Goal: Transaction & Acquisition: Purchase product/service

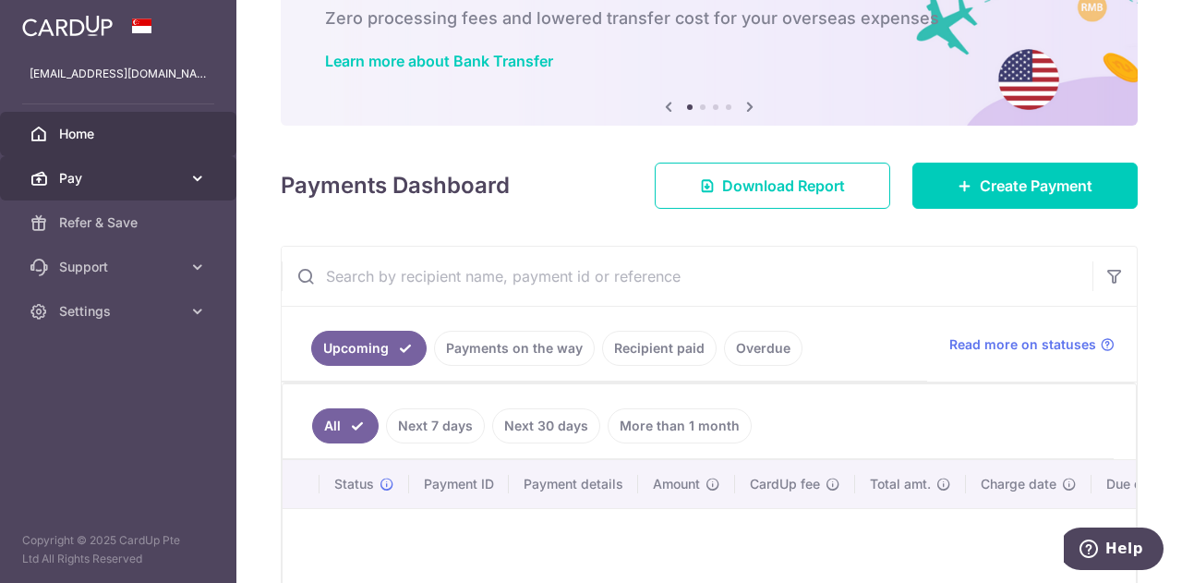
click at [200, 182] on icon at bounding box center [197, 178] width 18 height 18
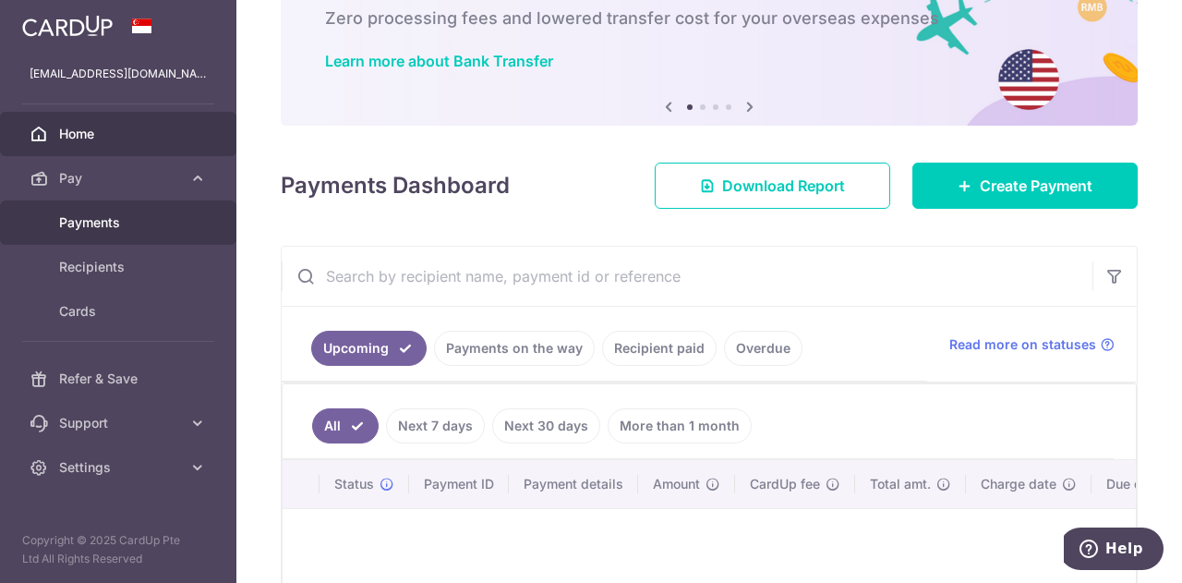
click at [123, 233] on link "Payments" at bounding box center [118, 222] width 236 height 44
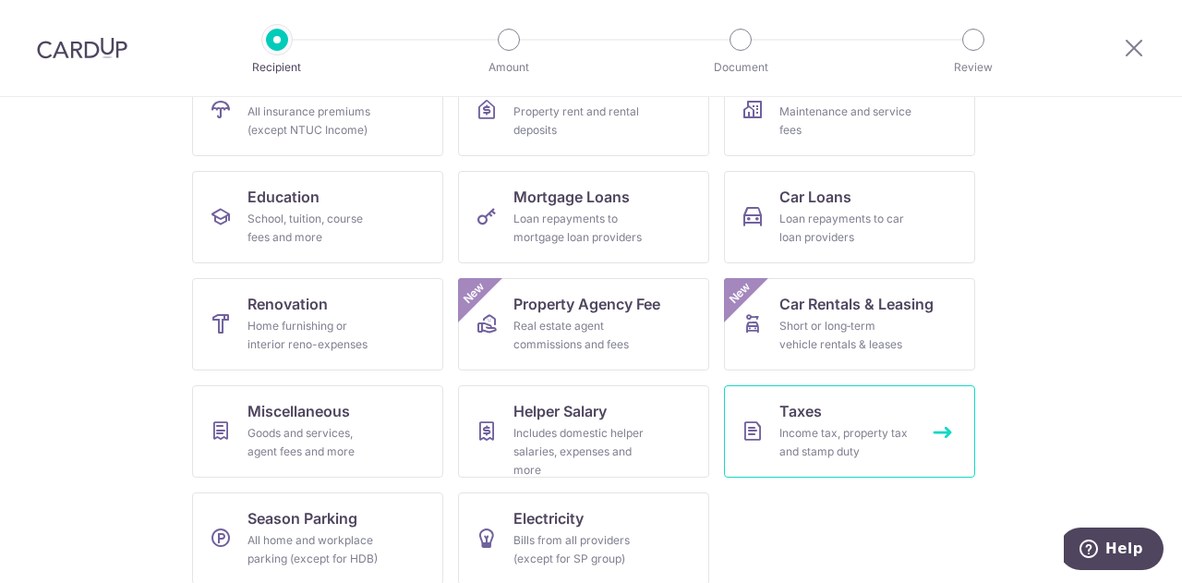
scroll to position [229, 0]
click at [767, 431] on link "Taxes Income tax, property tax and stamp duty" at bounding box center [849, 429] width 251 height 92
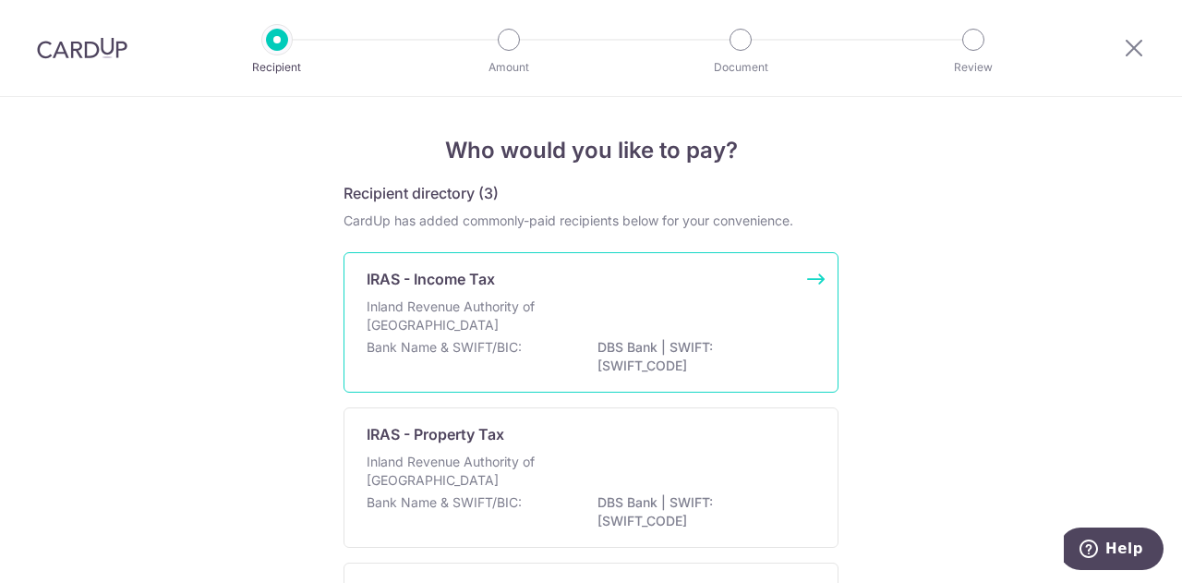
click at [628, 298] on div "Inland Revenue Authority of [GEOGRAPHIC_DATA]" at bounding box center [591, 317] width 449 height 41
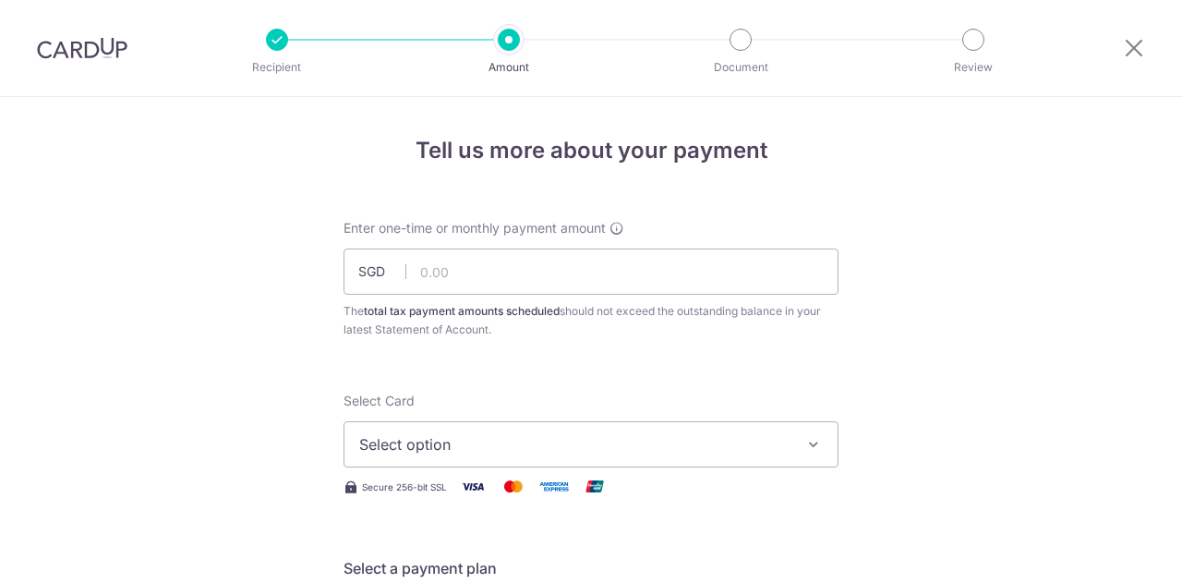
click at [605, 282] on input "text" at bounding box center [590, 271] width 495 height 46
type input "80,000.00"
click at [499, 456] on button "Select option" at bounding box center [590, 444] width 495 height 46
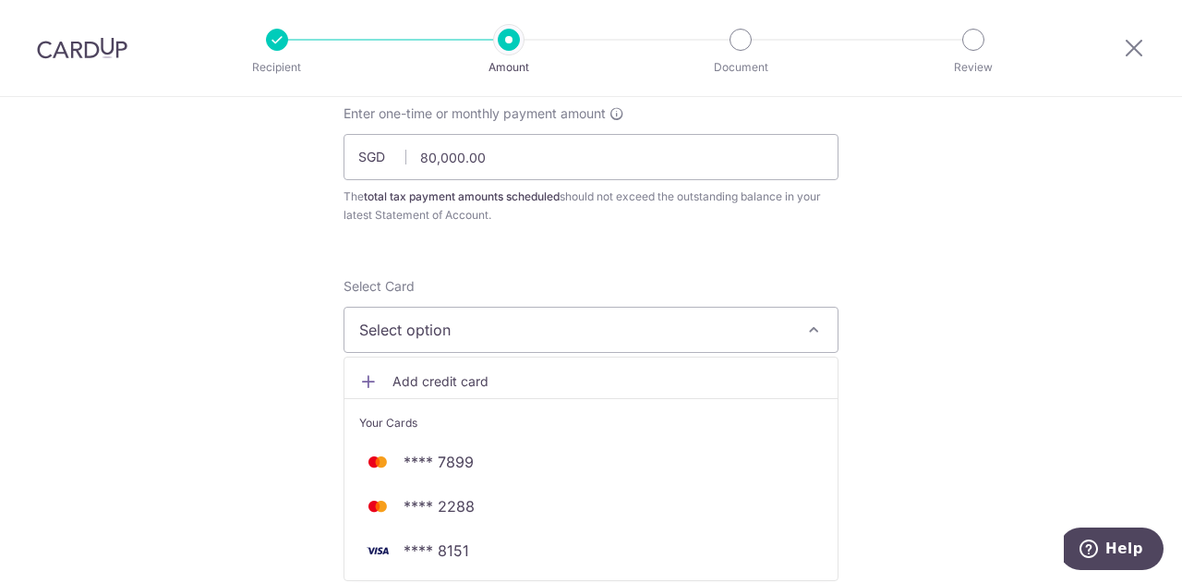
scroll to position [120, 0]
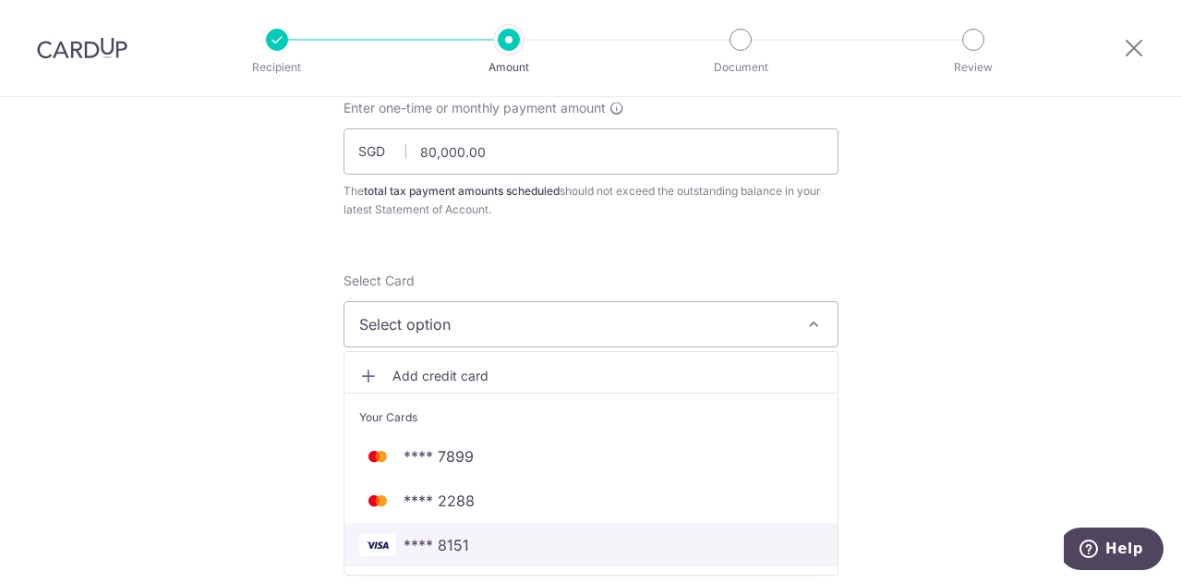
click at [484, 536] on span "**** 8151" at bounding box center [590, 545] width 463 height 22
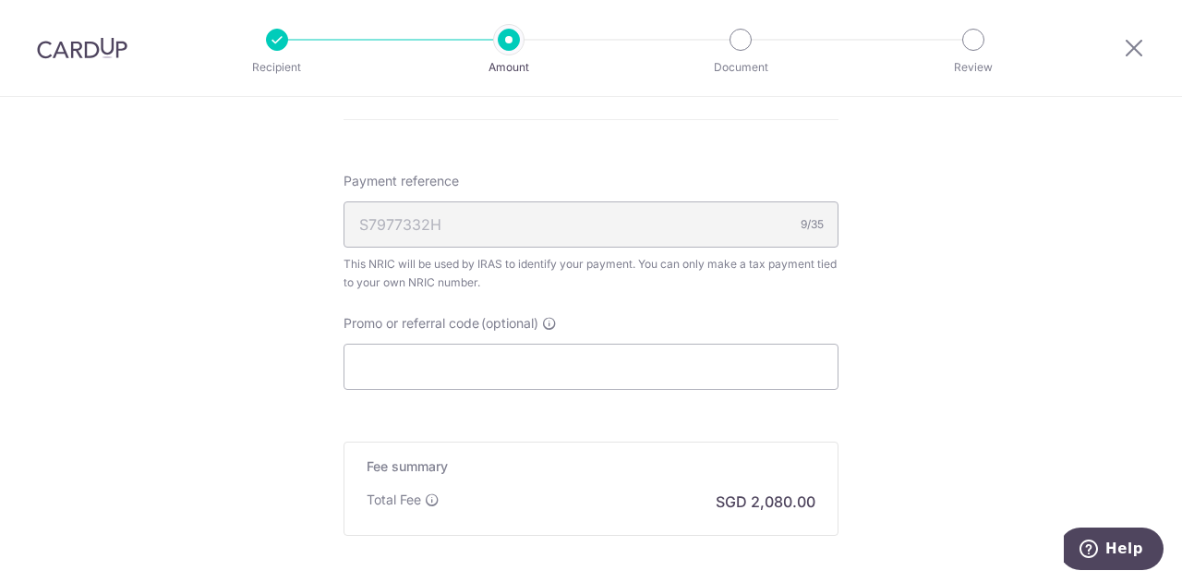
scroll to position [1042, 0]
click at [547, 366] on input "Promo or referral code (optional)" at bounding box center [590, 364] width 495 height 46
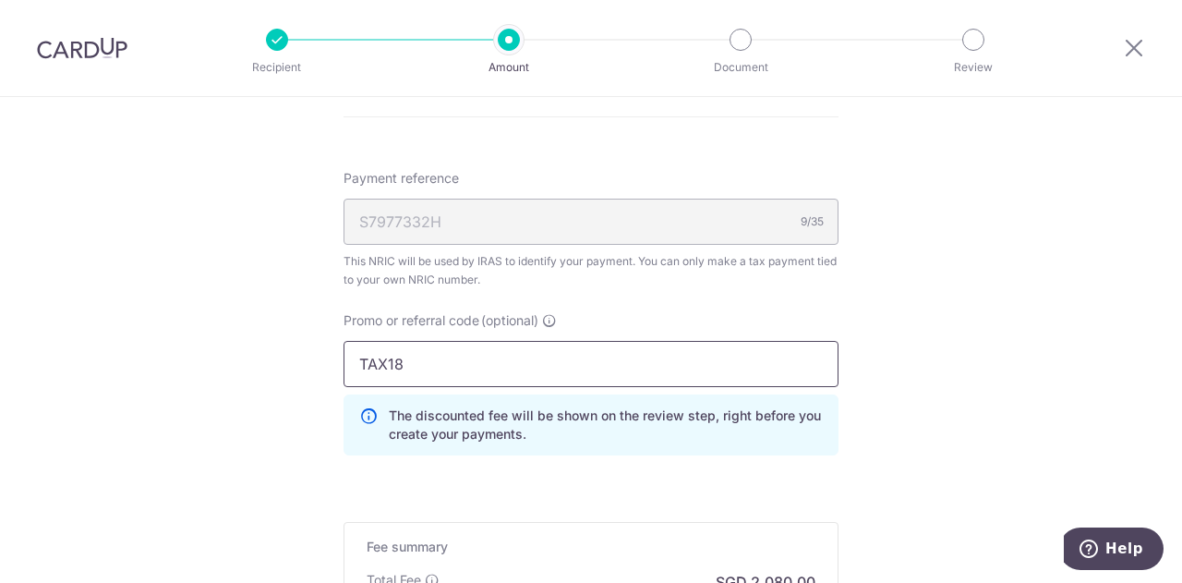
type input "TAX18"
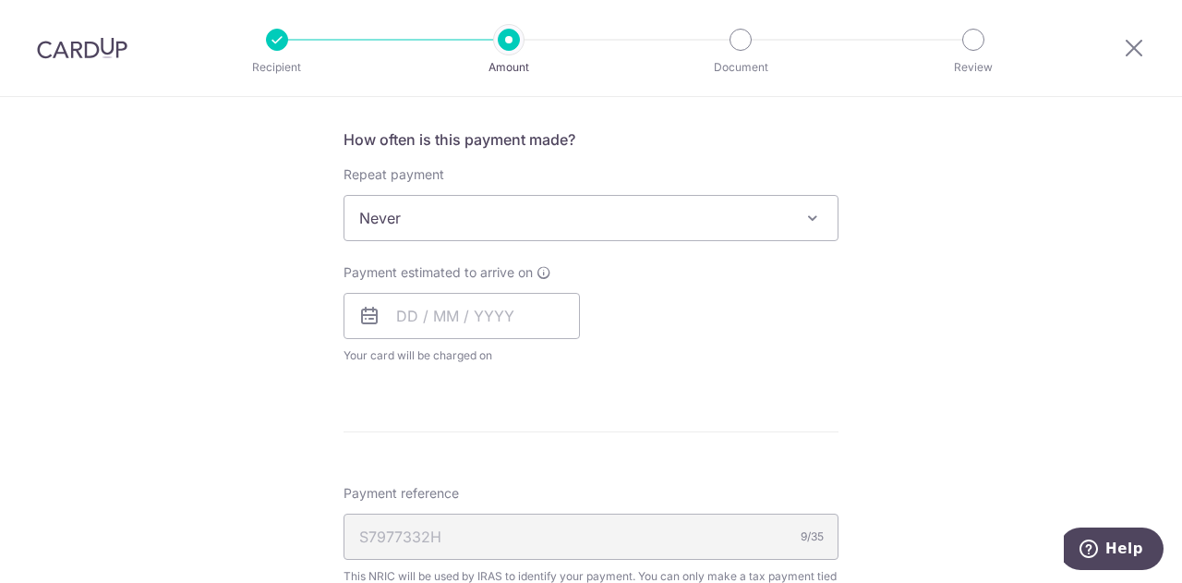
scroll to position [715, 0]
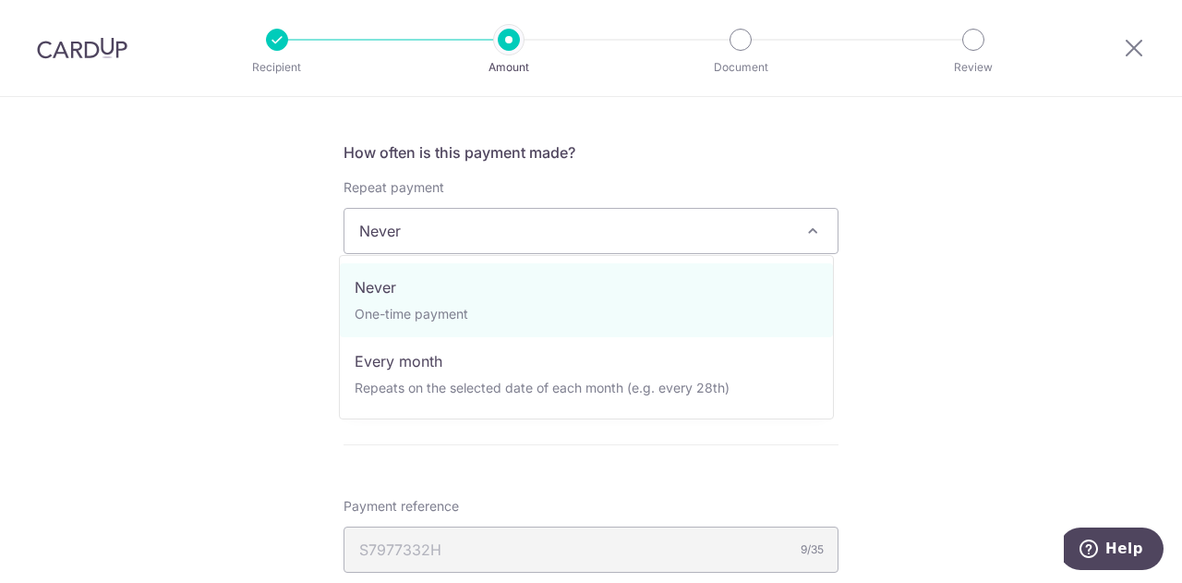
click at [550, 233] on span "Never" at bounding box center [590, 231] width 493 height 44
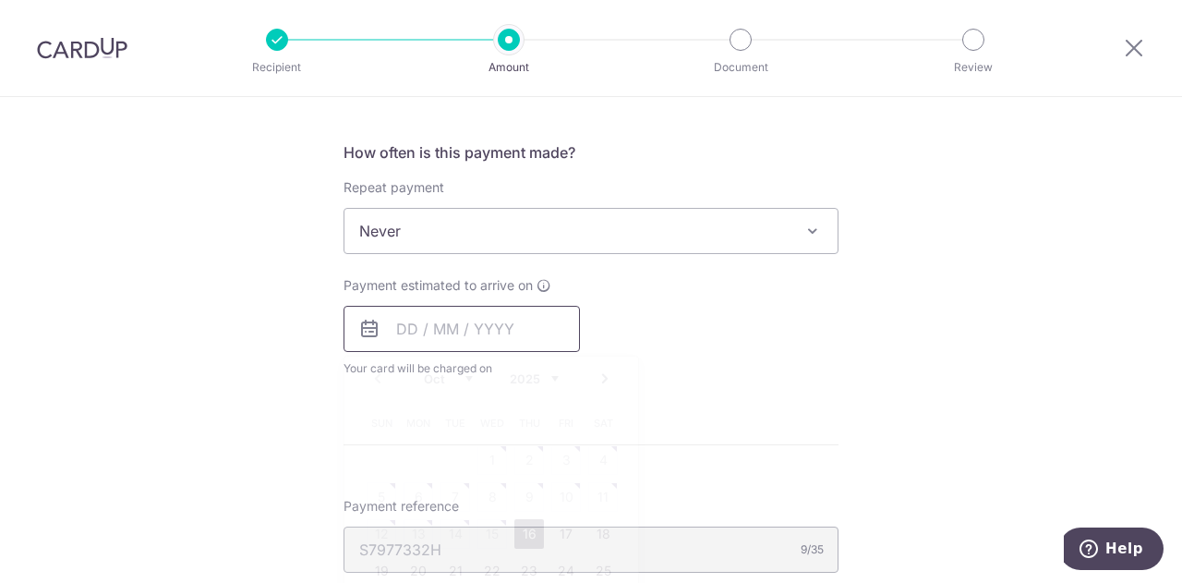
click at [488, 337] on input "text" at bounding box center [461, 329] width 236 height 46
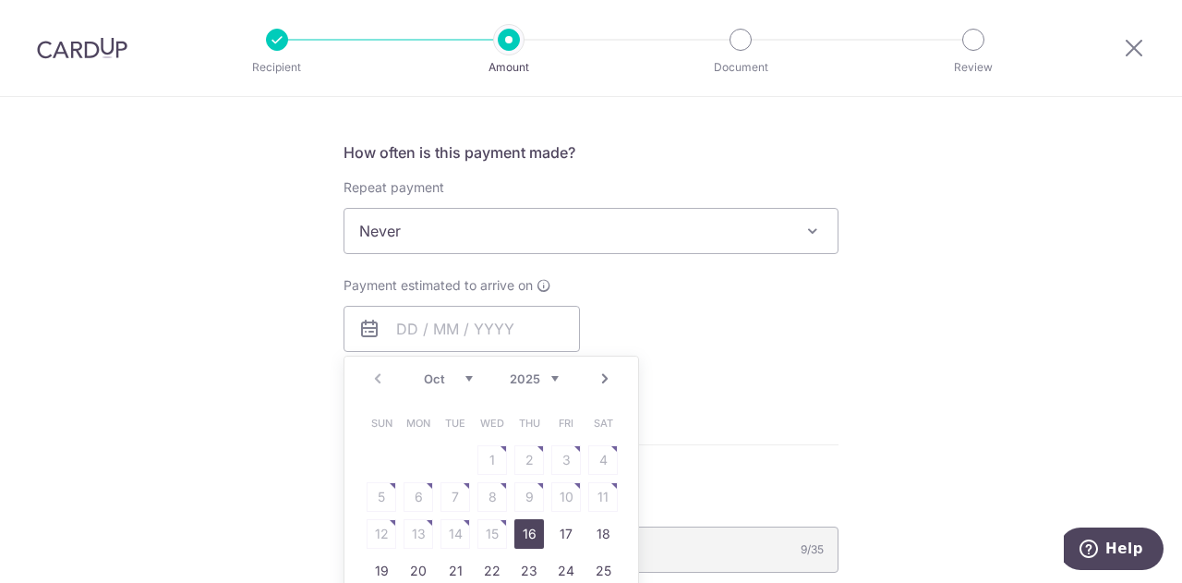
click at [600, 372] on link "Next" at bounding box center [605, 378] width 22 height 22
click at [379, 381] on link "Prev" at bounding box center [378, 378] width 22 height 22
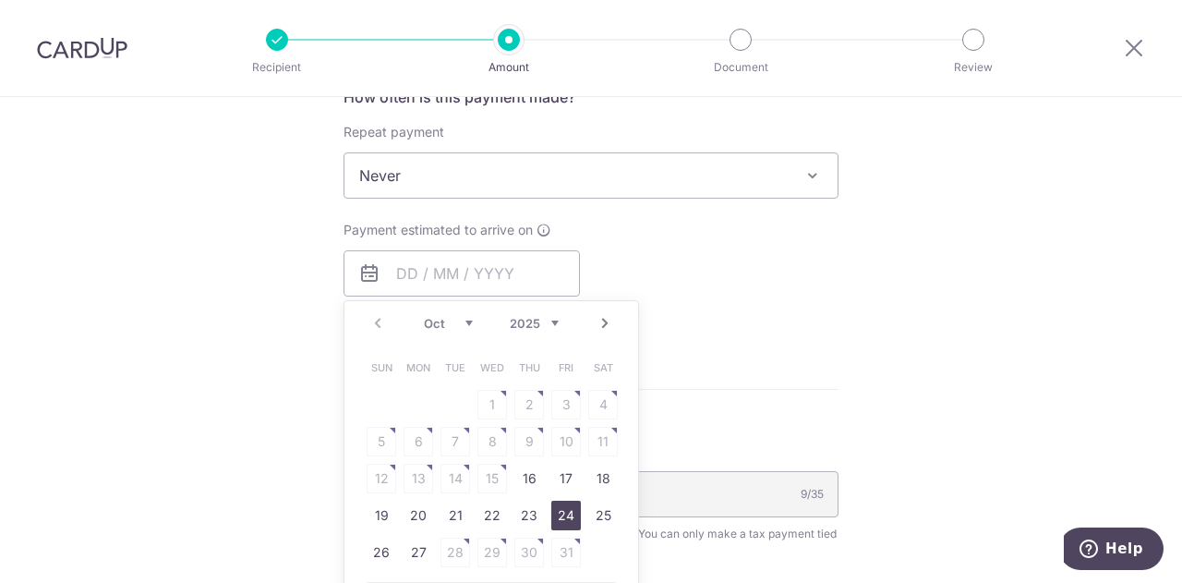
click at [551, 505] on link "24" at bounding box center [566, 515] width 30 height 30
type input "24/10/2025"
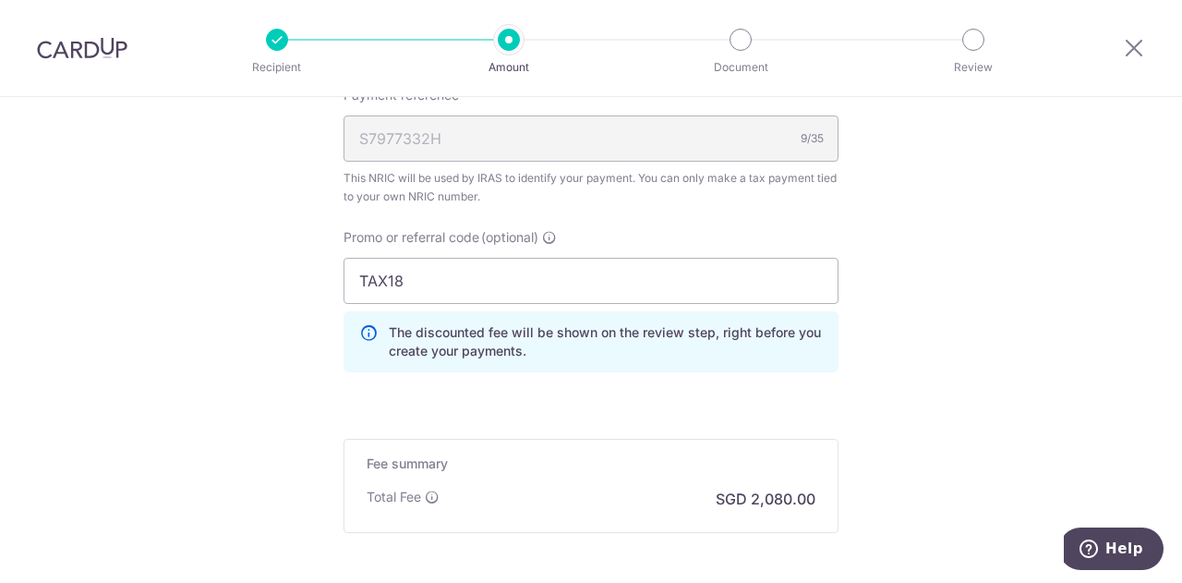
scroll to position [1382, 0]
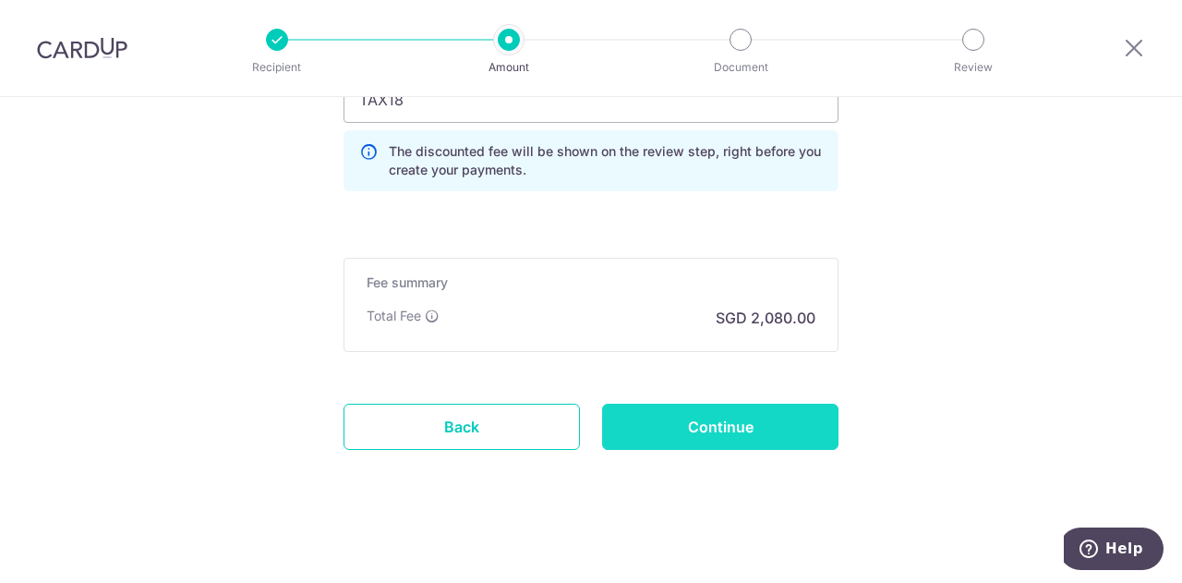
click at [672, 423] on input "Continue" at bounding box center [720, 426] width 236 height 46
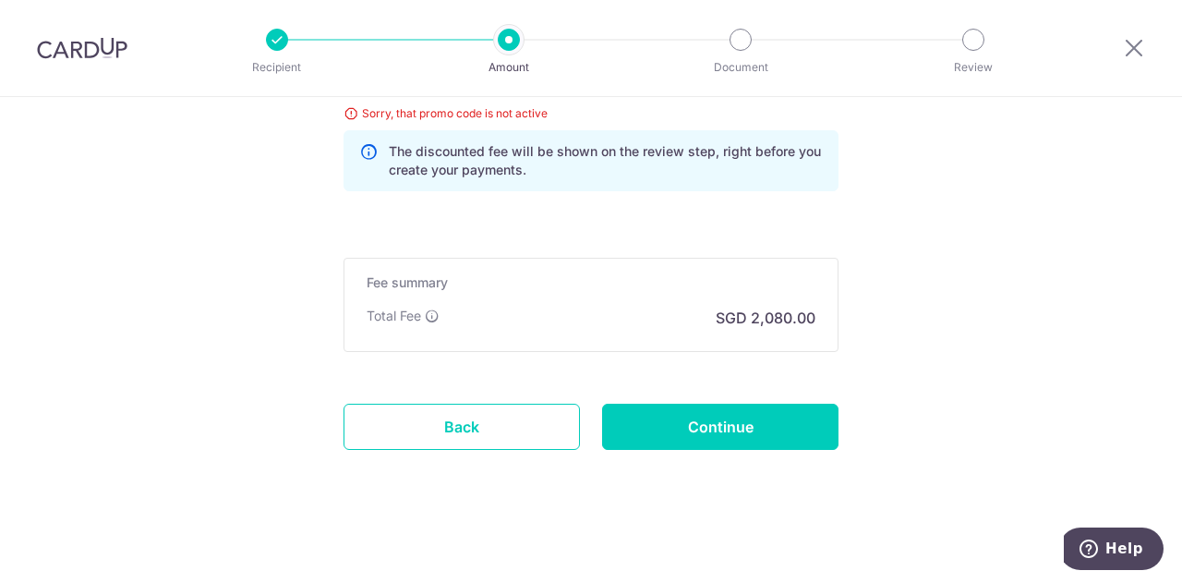
scroll to position [1291, 0]
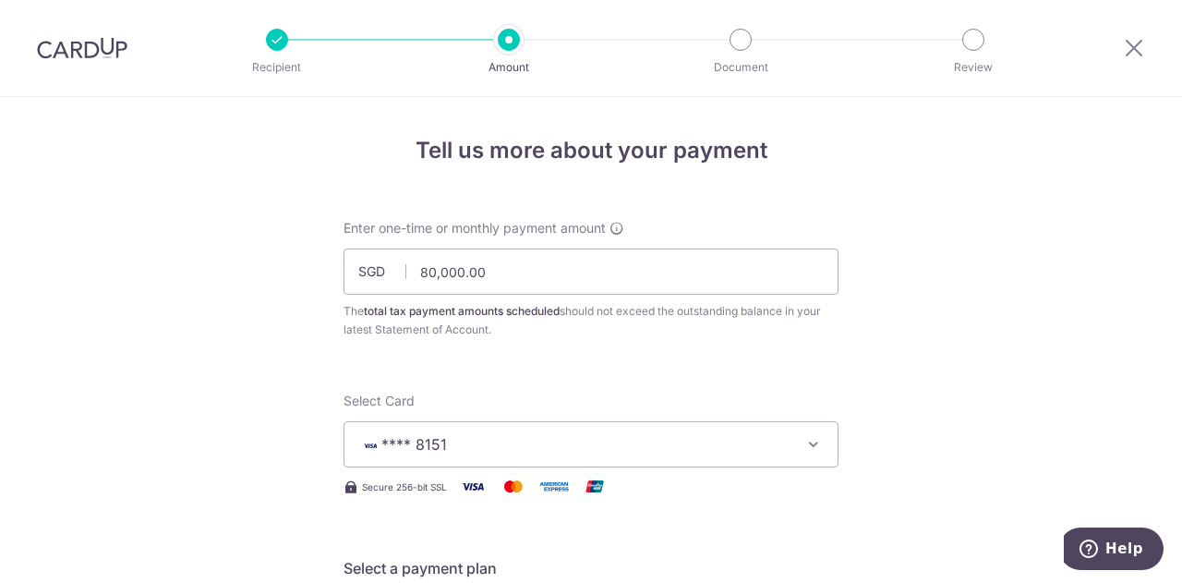
click at [101, 51] on img at bounding box center [82, 48] width 90 height 22
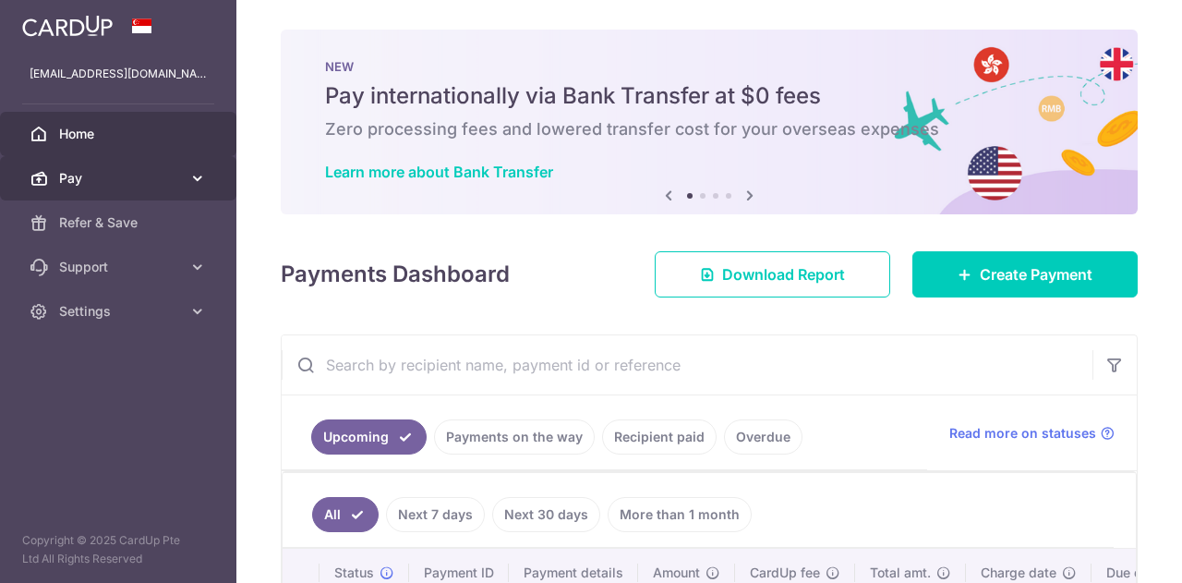
click at [208, 175] on link "Pay" at bounding box center [118, 178] width 236 height 44
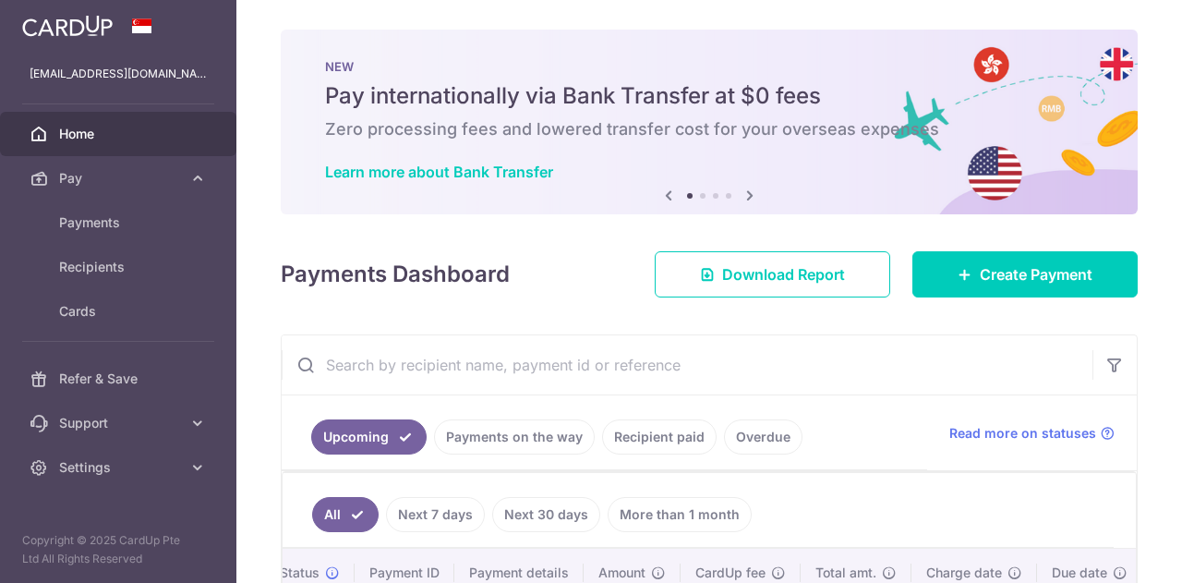
click at [79, 15] on img at bounding box center [67, 26] width 90 height 22
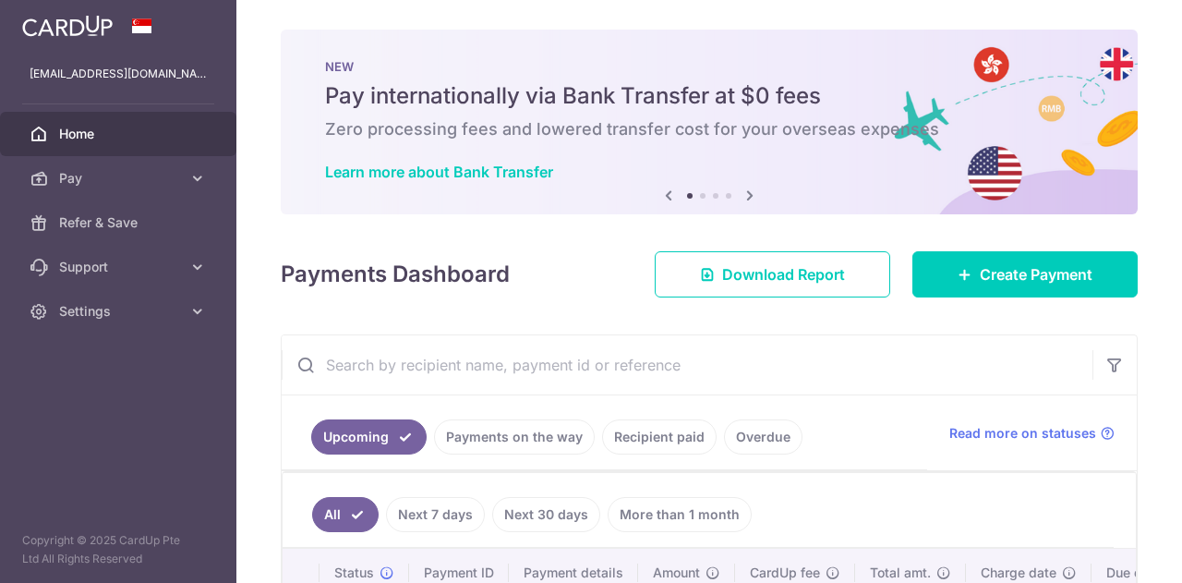
click at [744, 199] on icon at bounding box center [750, 195] width 22 height 23
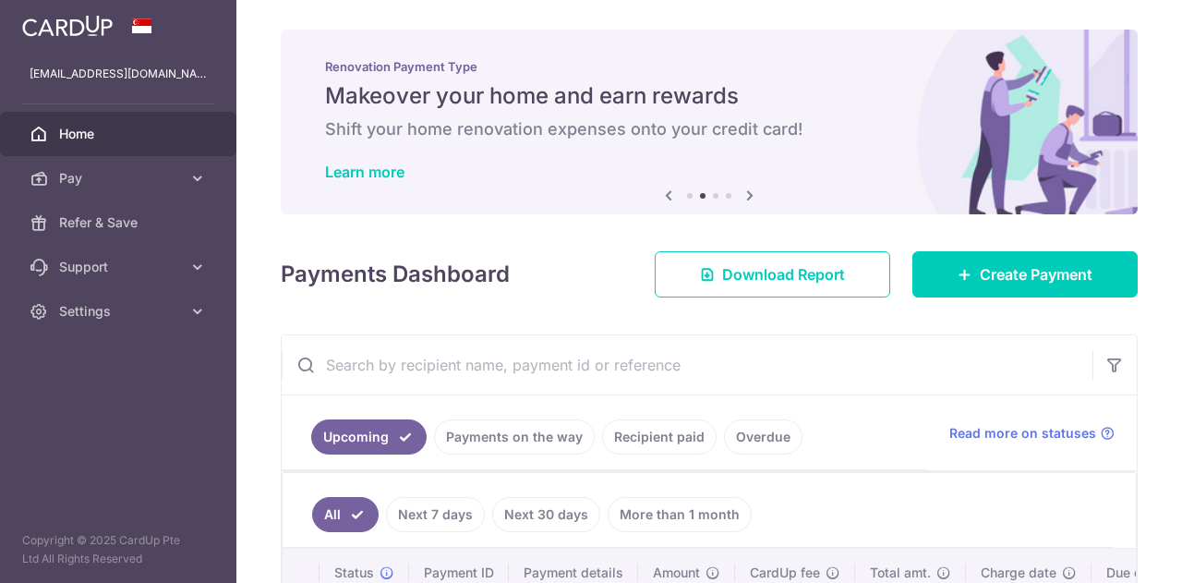
click at [744, 199] on icon at bounding box center [750, 195] width 22 height 23
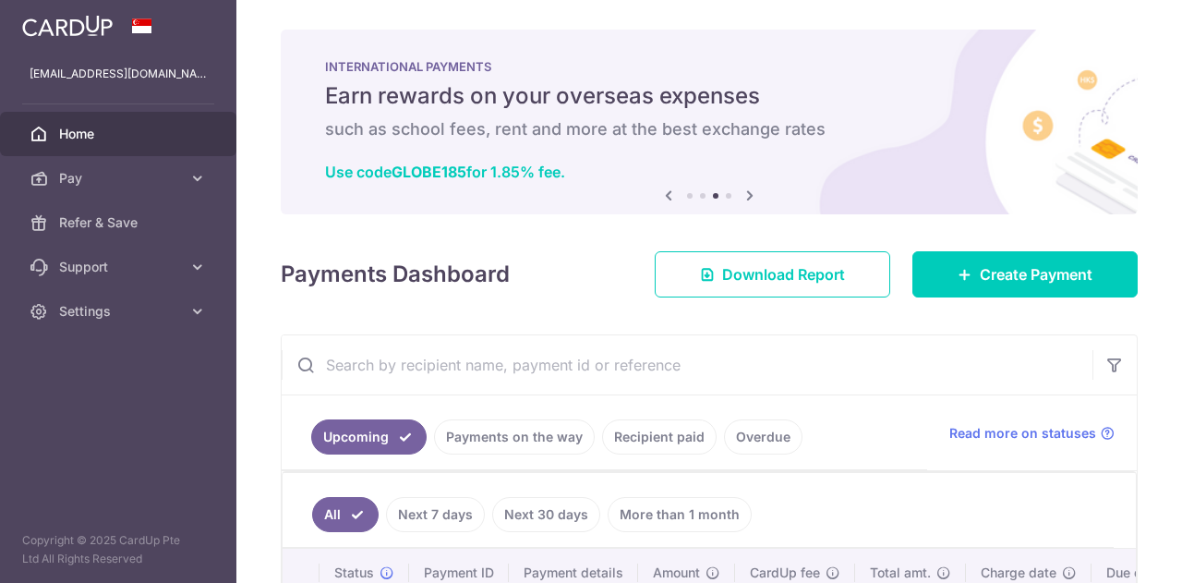
click at [744, 199] on icon at bounding box center [750, 195] width 22 height 23
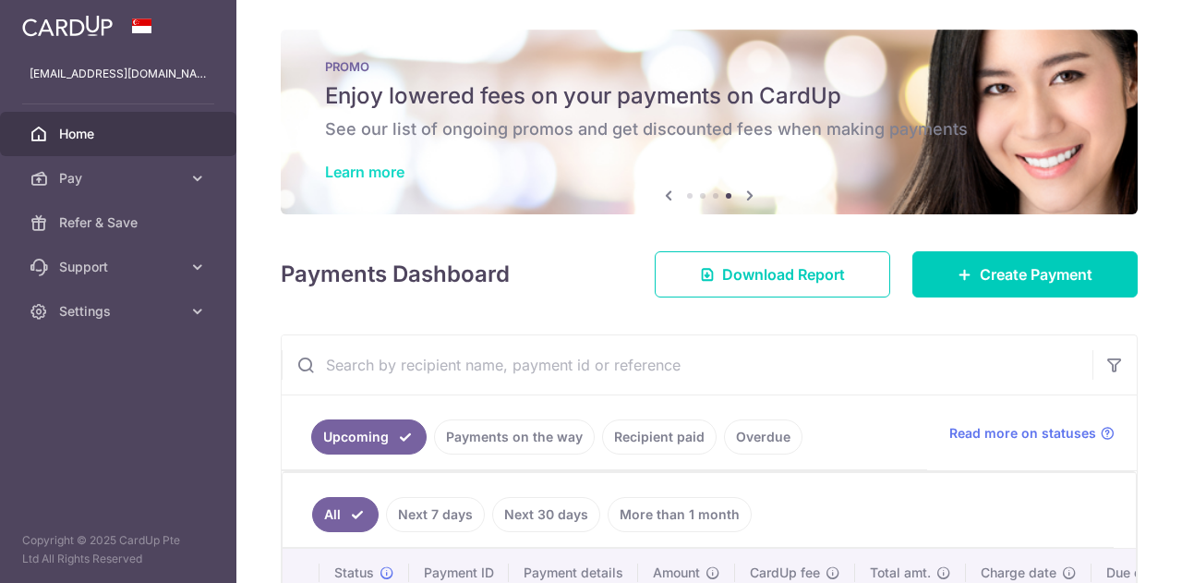
click at [379, 172] on link "Learn more" at bounding box center [364, 172] width 79 height 18
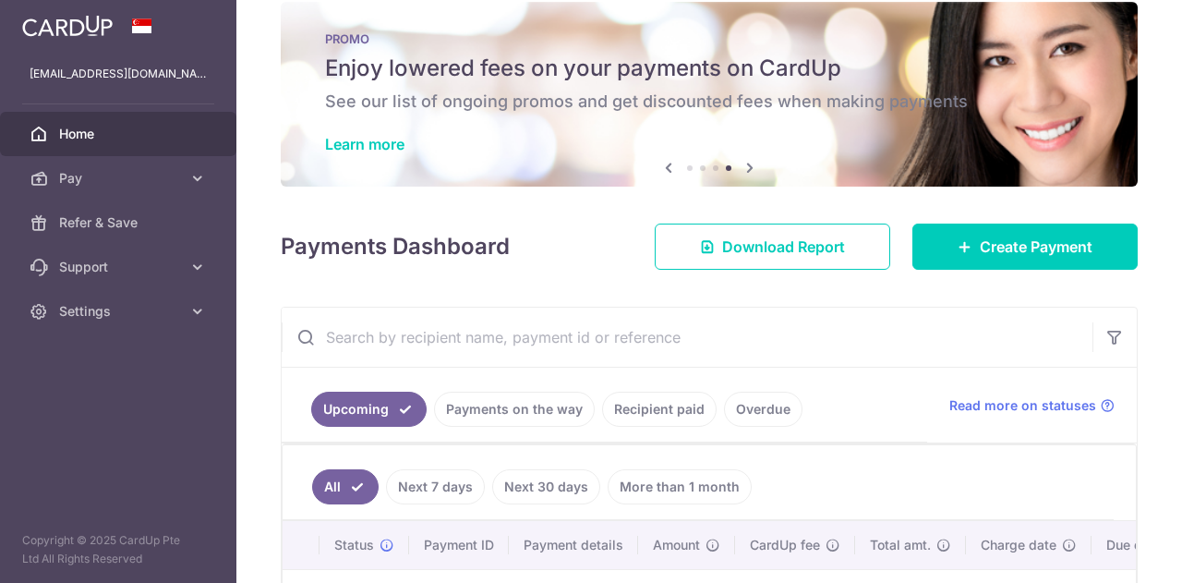
scroll to position [27, 0]
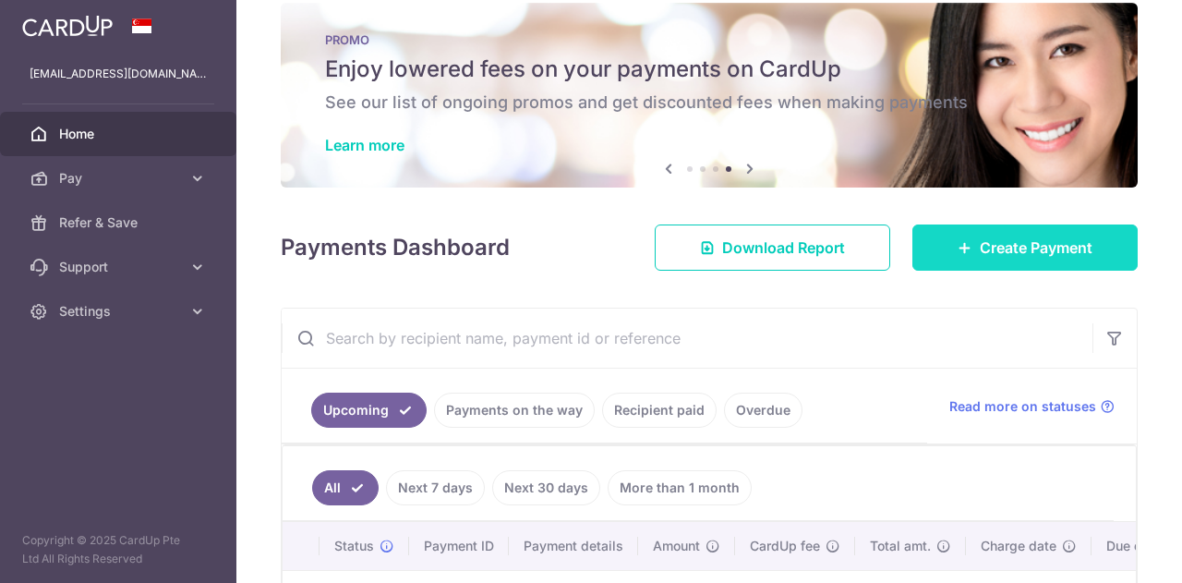
click at [962, 260] on link "Create Payment" at bounding box center [1024, 247] width 225 height 46
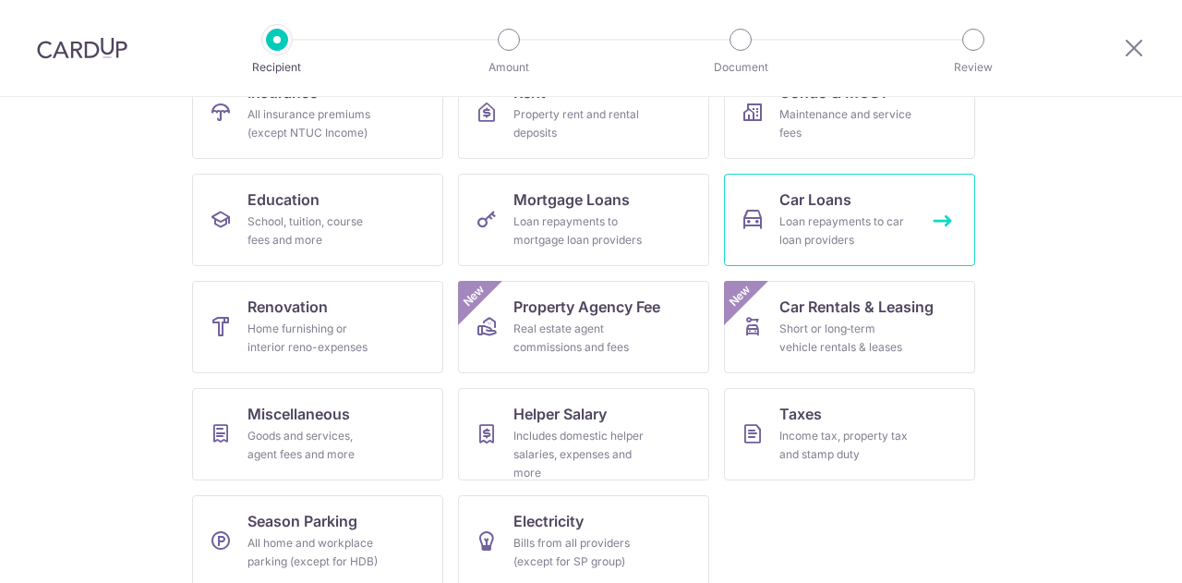
scroll to position [242, 0]
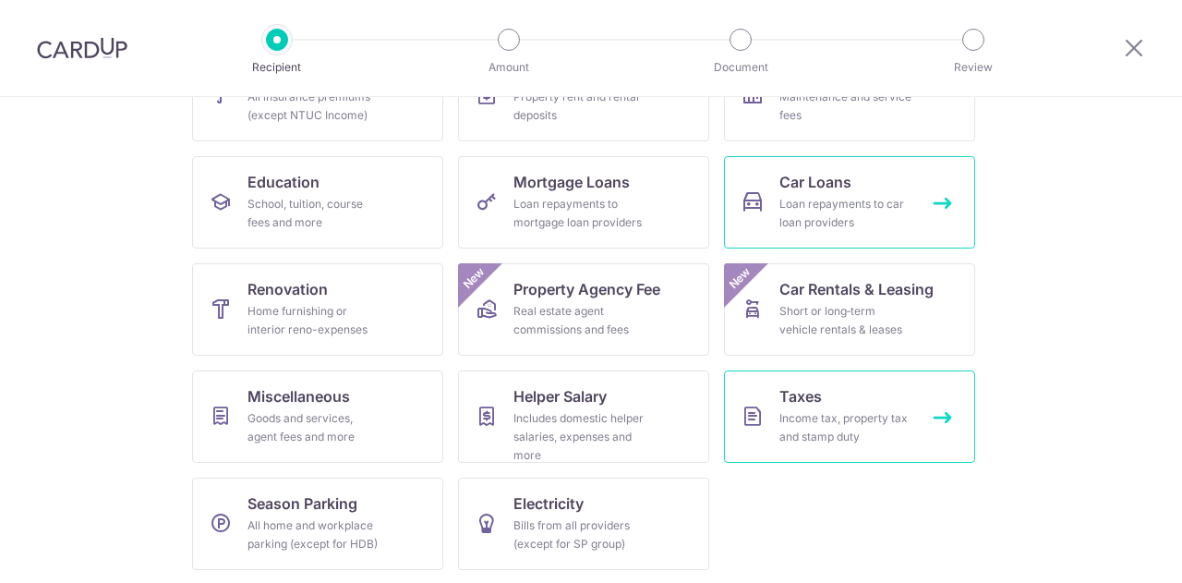
click at [773, 436] on link "Taxes Income tax, property tax and stamp duty" at bounding box center [849, 416] width 251 height 92
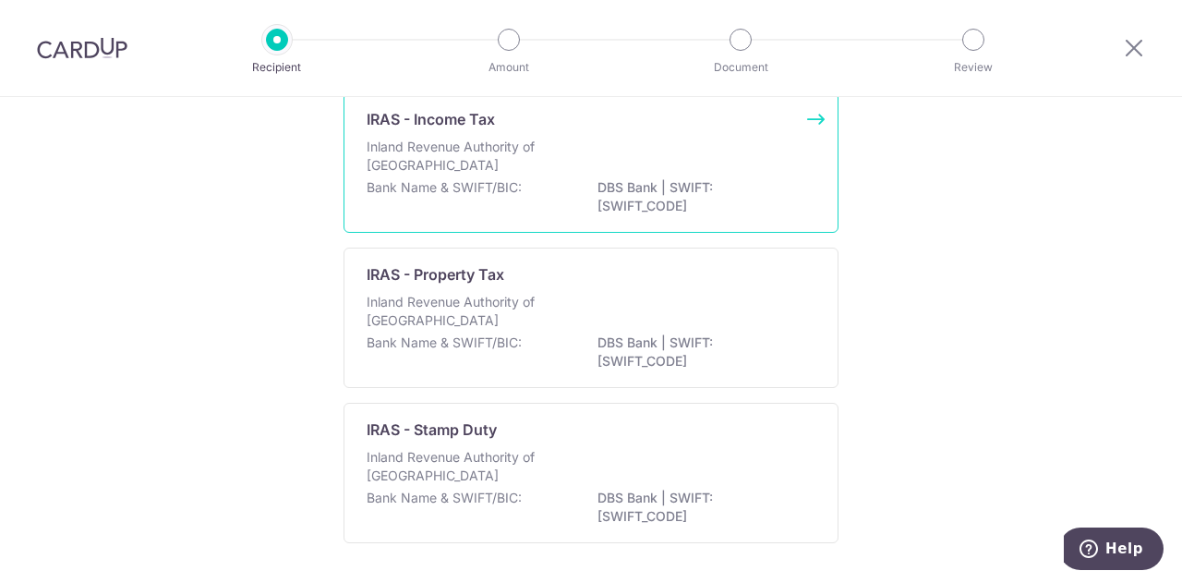
scroll to position [164, 0]
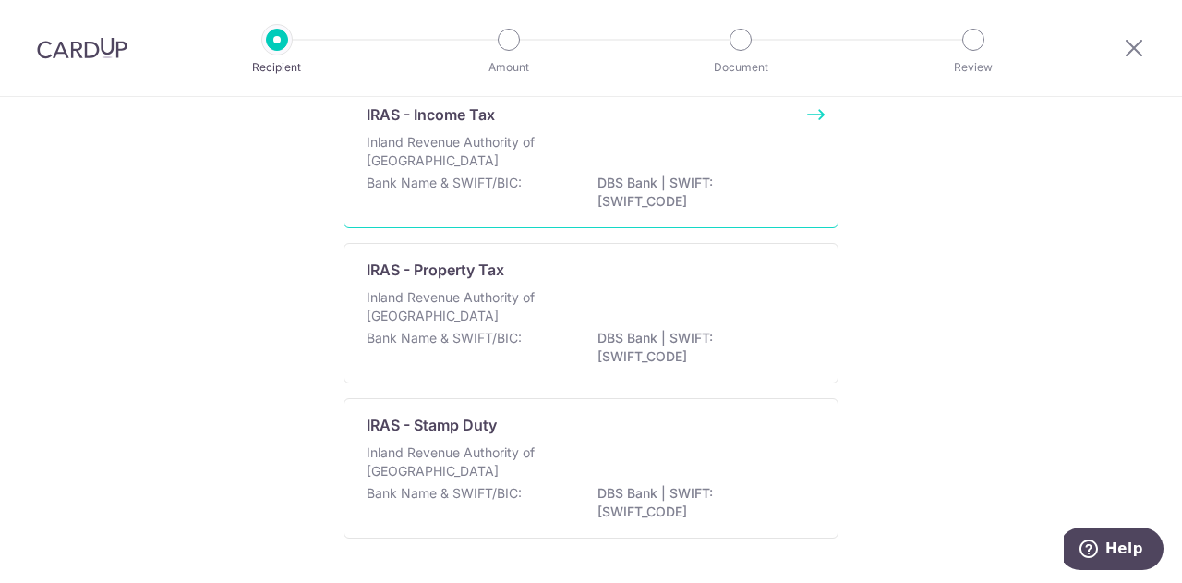
click at [715, 185] on p "DBS Bank | SWIFT: [SWIFT_CODE]" at bounding box center [700, 192] width 207 height 37
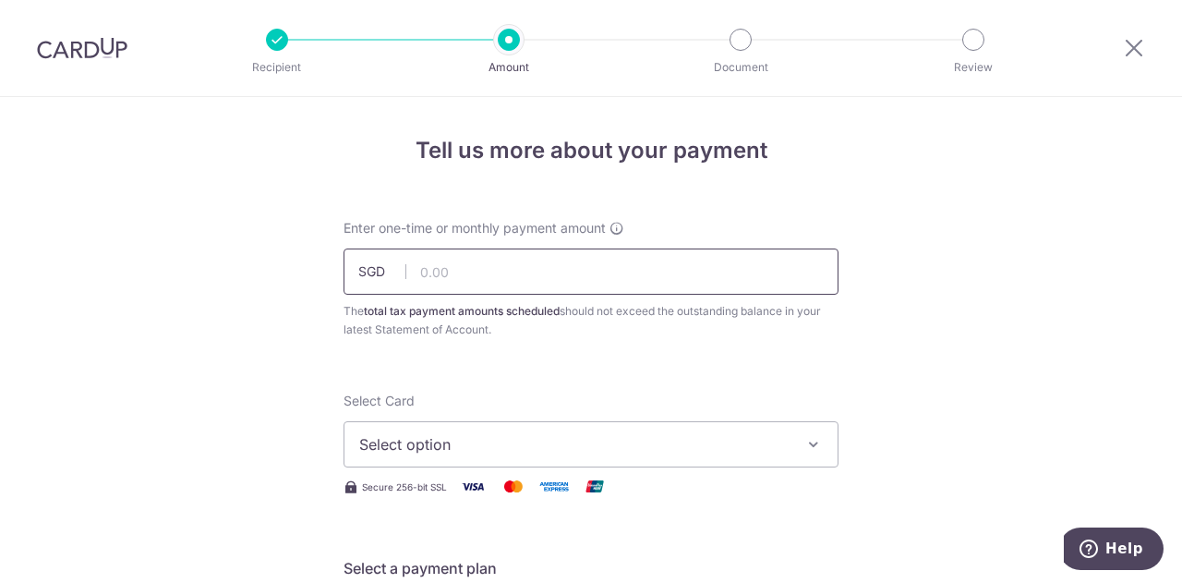
click at [582, 259] on input "text" at bounding box center [590, 271] width 495 height 46
type input "20,000.00"
click at [487, 454] on span "Select option" at bounding box center [574, 444] width 430 height 22
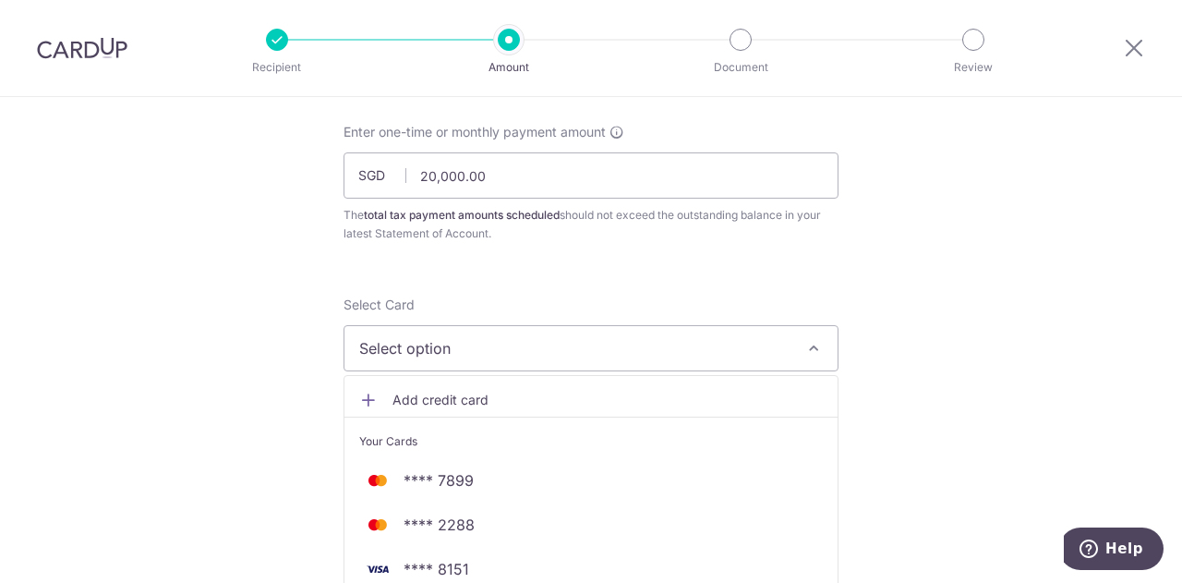
scroll to position [314, 0]
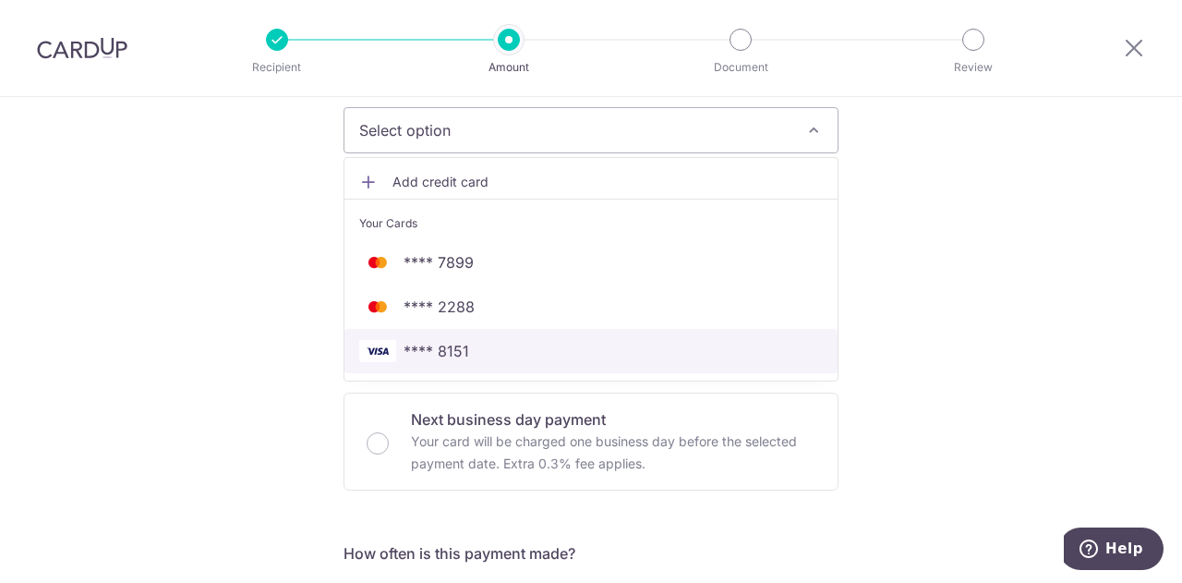
click at [495, 348] on span "**** 8151" at bounding box center [590, 351] width 463 height 22
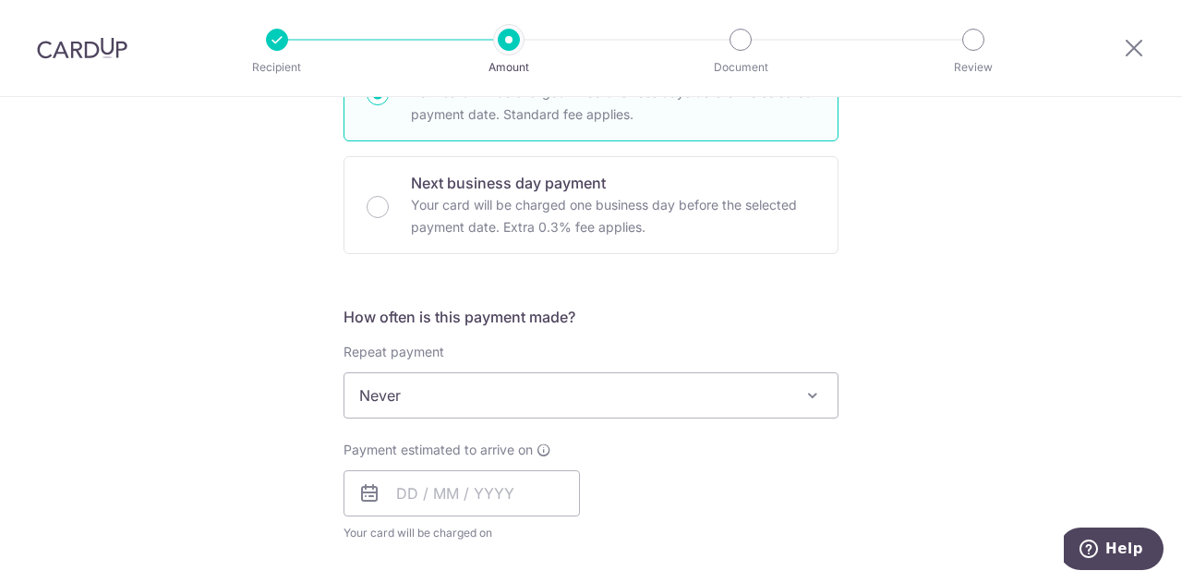
scroll to position [569, 0]
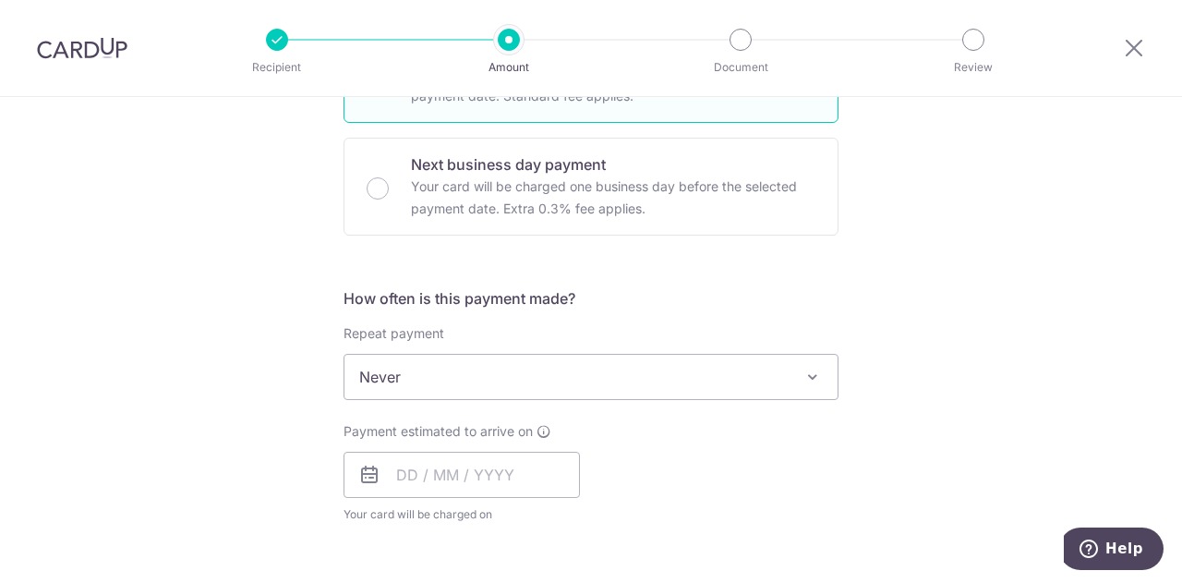
click at [403, 378] on span "Never" at bounding box center [590, 377] width 493 height 44
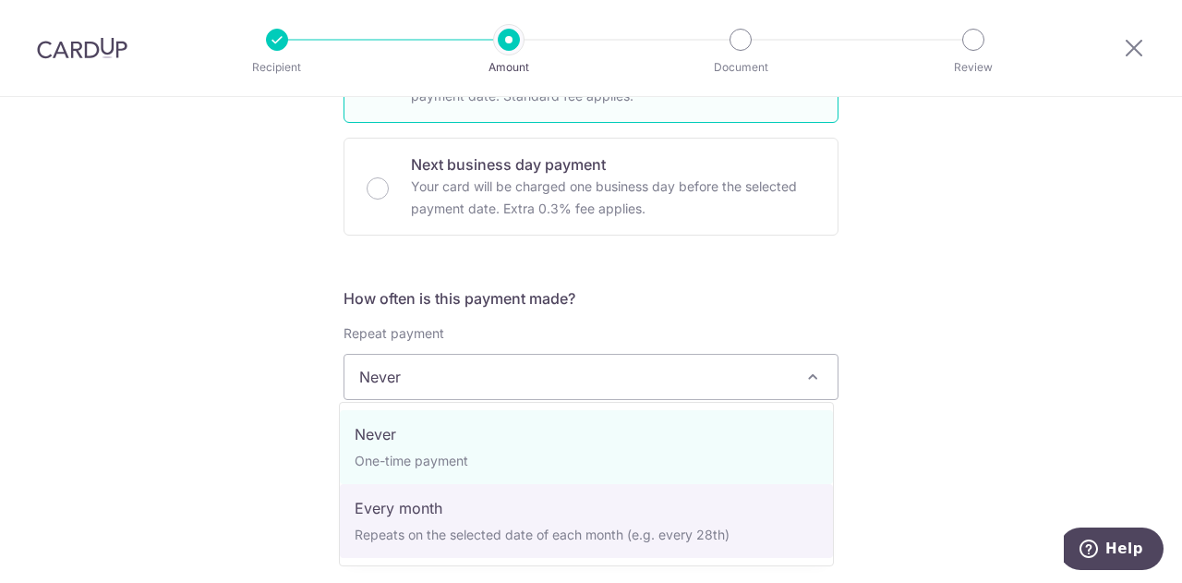
select select "3"
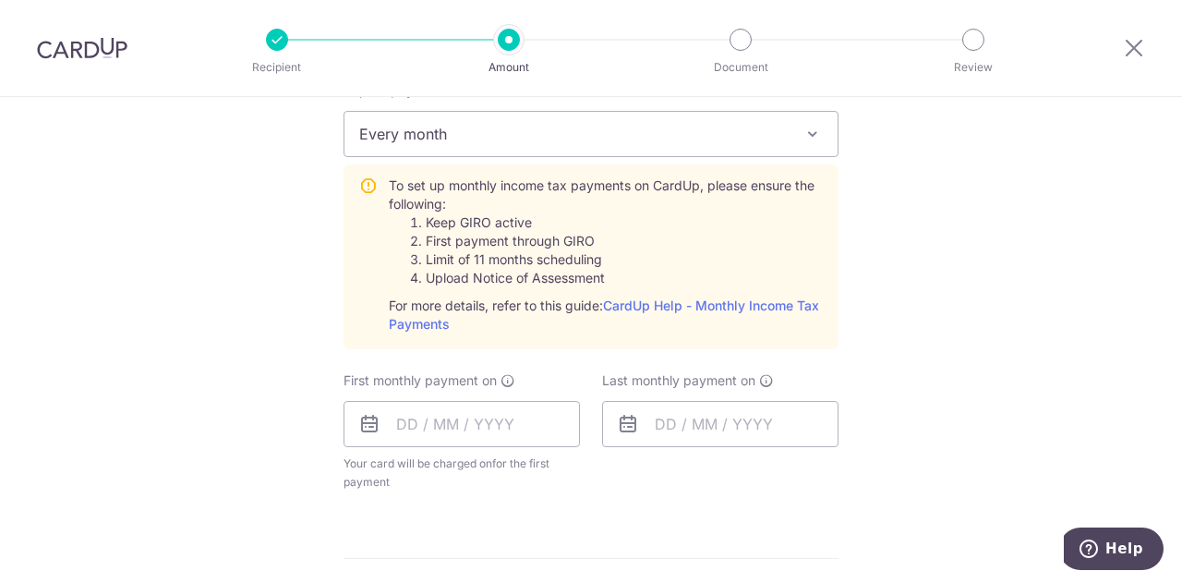
scroll to position [819, 0]
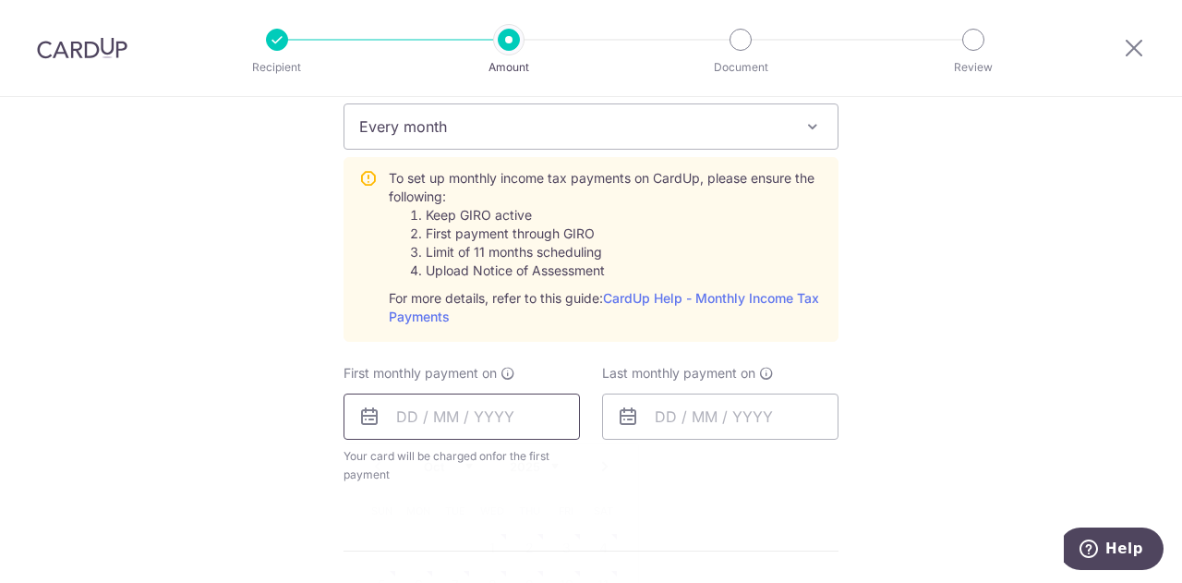
click at [454, 411] on input "text" at bounding box center [461, 416] width 236 height 46
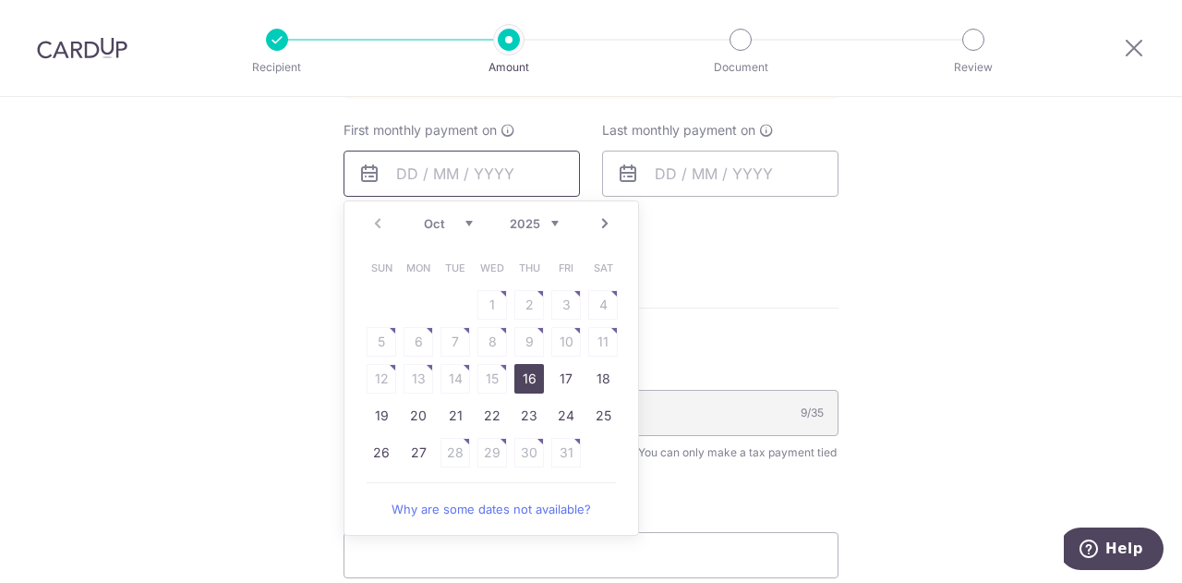
scroll to position [1064, 0]
click at [700, 300] on form "Enter one-time or monthly payment amount SGD 20,000.00 20000.00 The total tax p…" at bounding box center [590, 13] width 495 height 1716
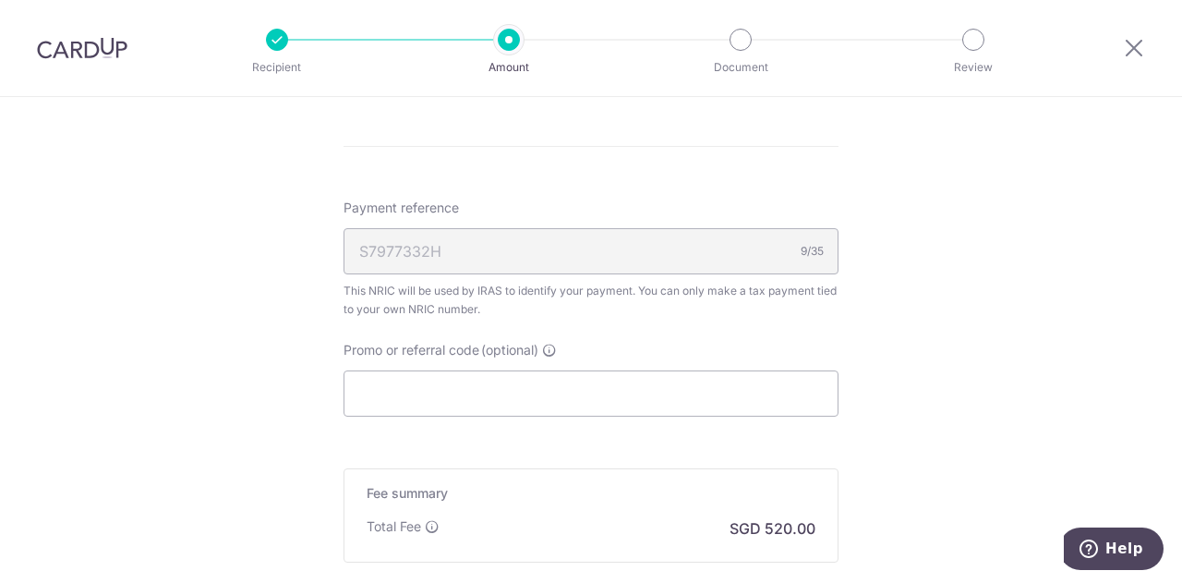
scroll to position [1222, 0]
click at [657, 385] on input "Promo or referral code (optional)" at bounding box center [590, 394] width 495 height 46
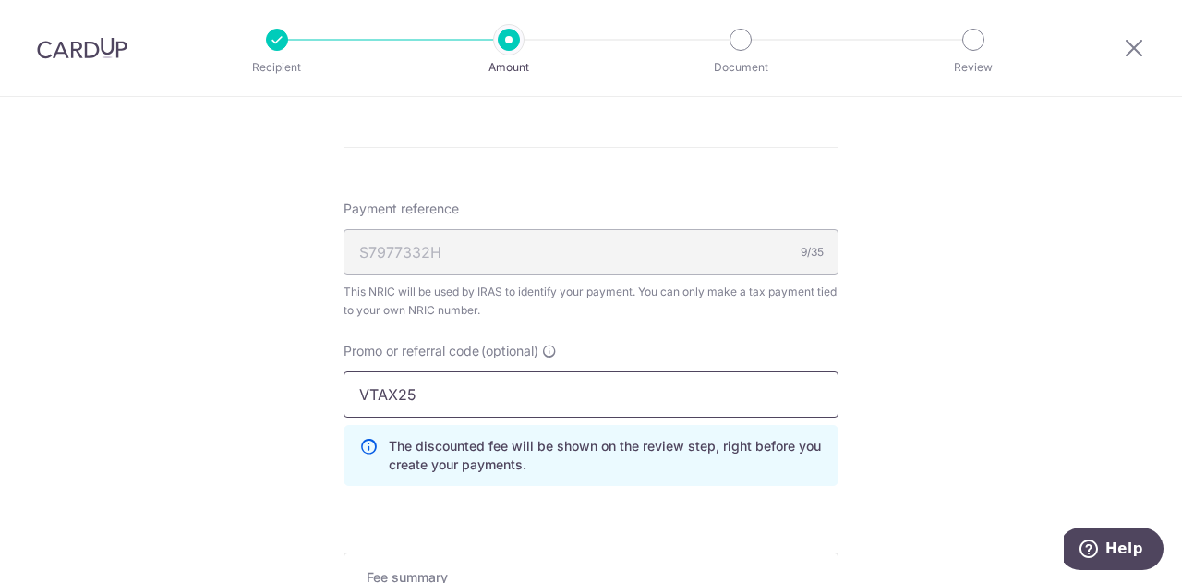
type input "VTAX25"
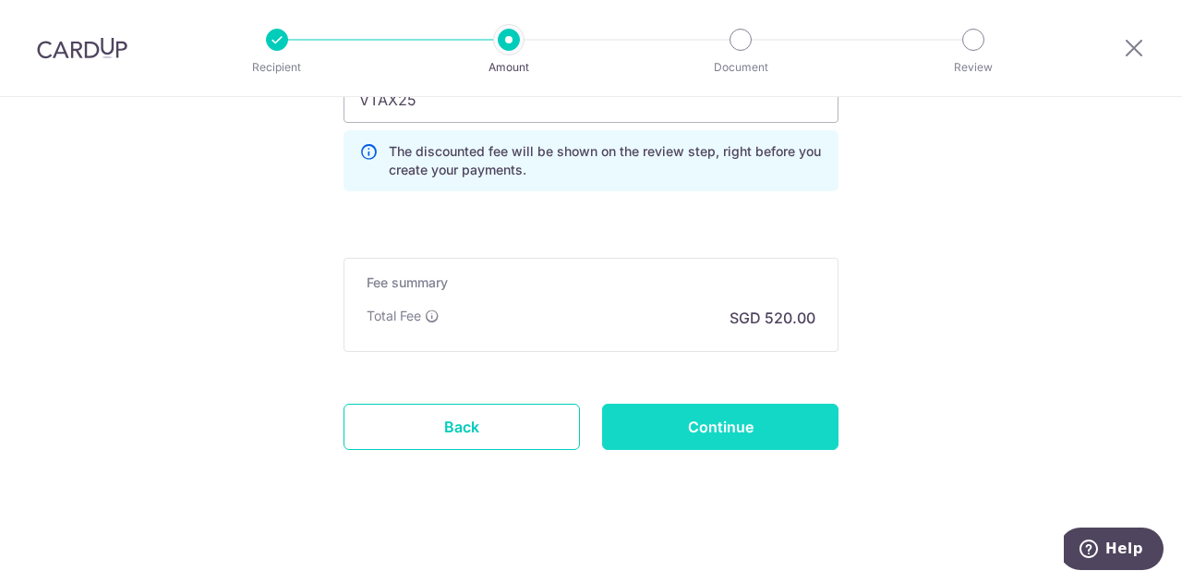
click at [661, 416] on input "Continue" at bounding box center [720, 426] width 236 height 46
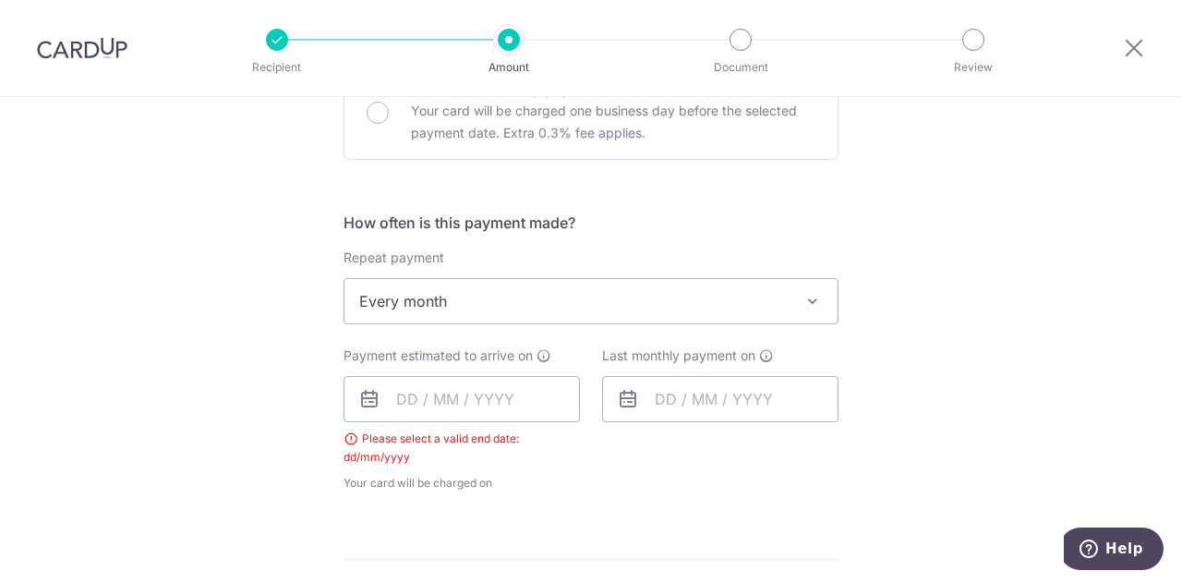
scroll to position [628, 0]
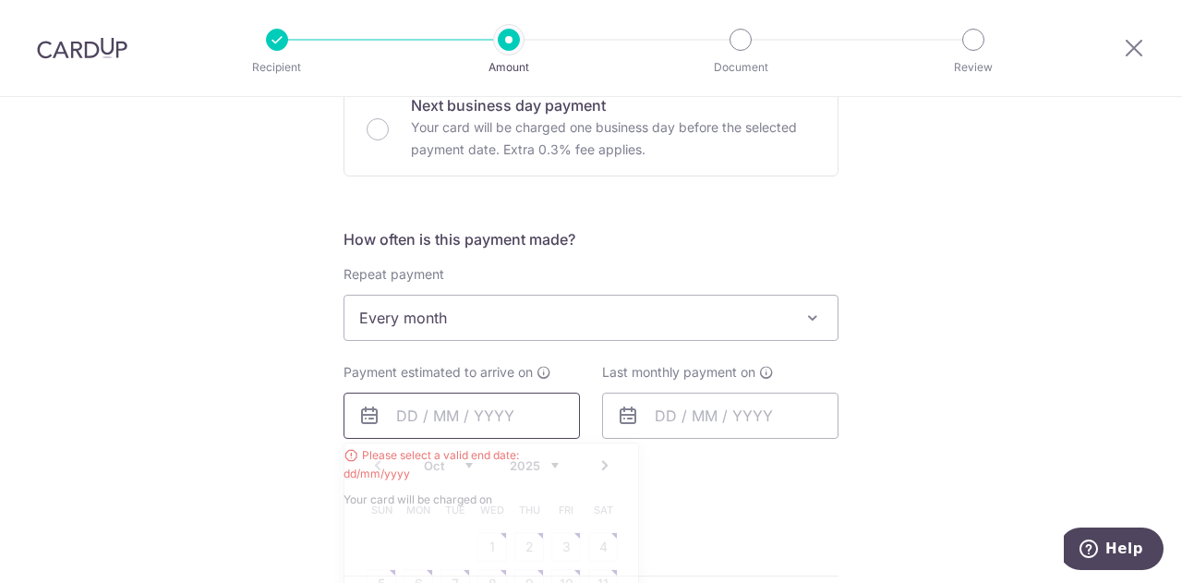
click at [466, 426] on input "text" at bounding box center [461, 415] width 236 height 46
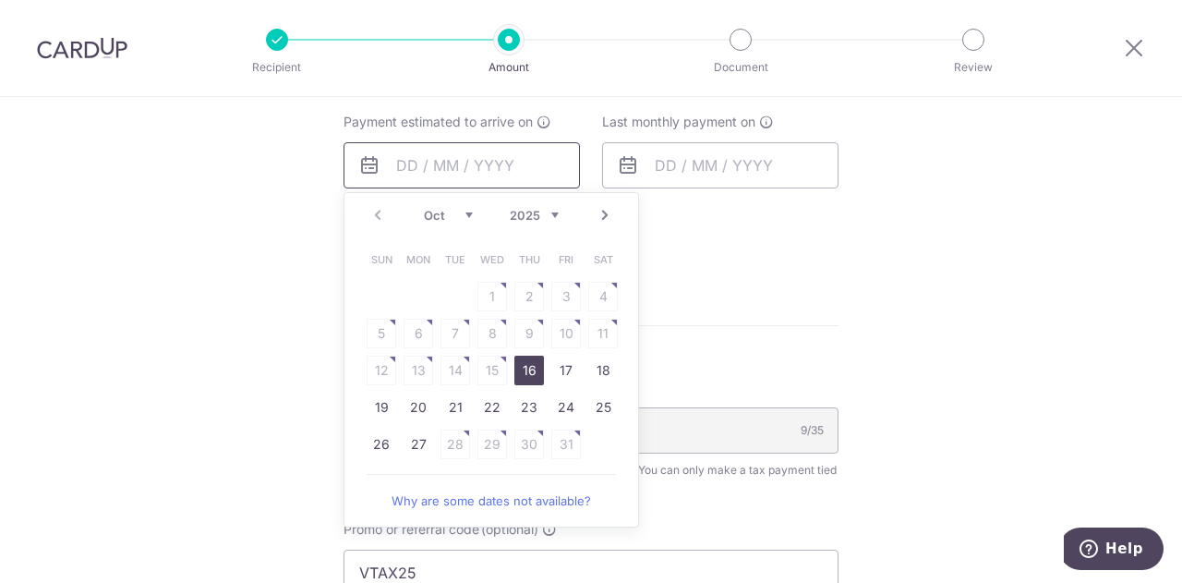
scroll to position [879, 0]
click at [527, 400] on link "23" at bounding box center [529, 406] width 30 height 30
type input "[DATE]"
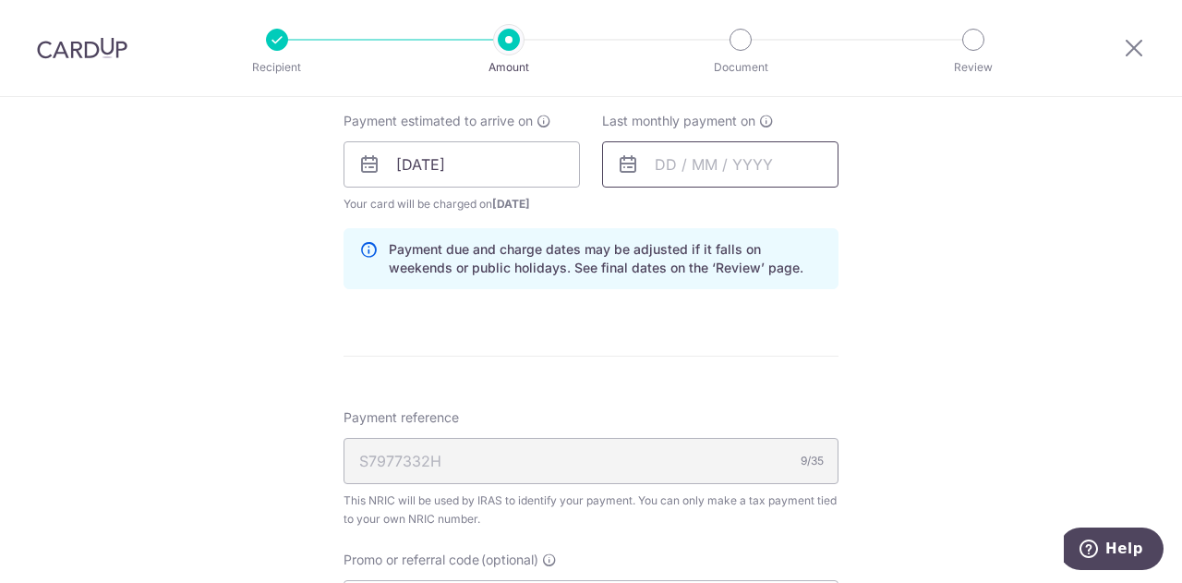
click at [746, 166] on input "text" at bounding box center [720, 164] width 236 height 46
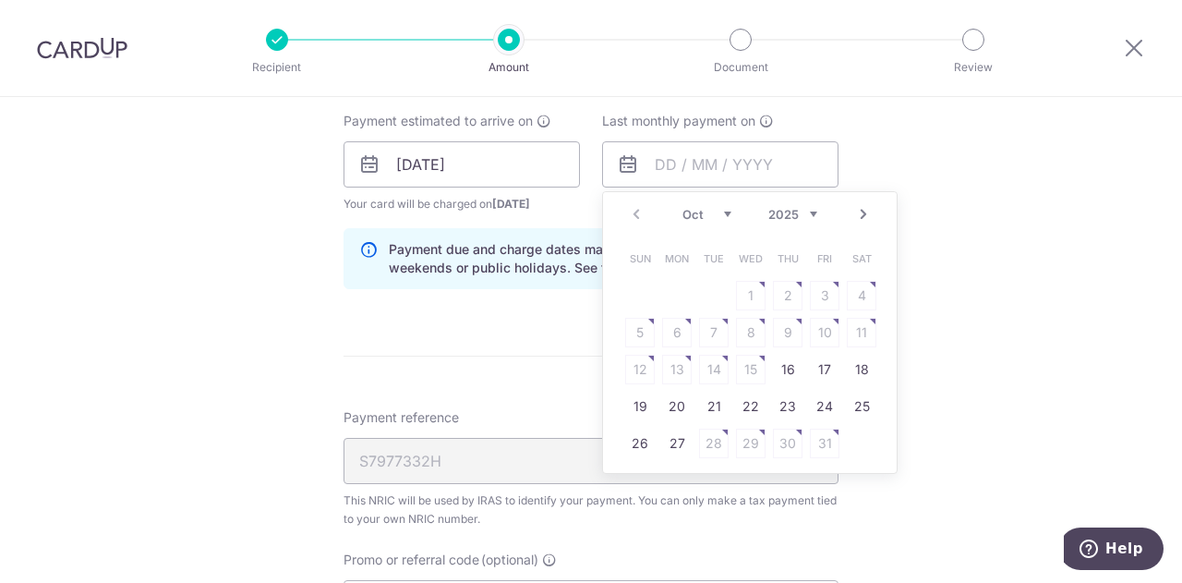
click at [858, 211] on link "Next" at bounding box center [863, 214] width 22 height 22
click at [858, 208] on link "Next" at bounding box center [863, 214] width 22 height 22
click at [853, 208] on link "Next" at bounding box center [863, 214] width 22 height 22
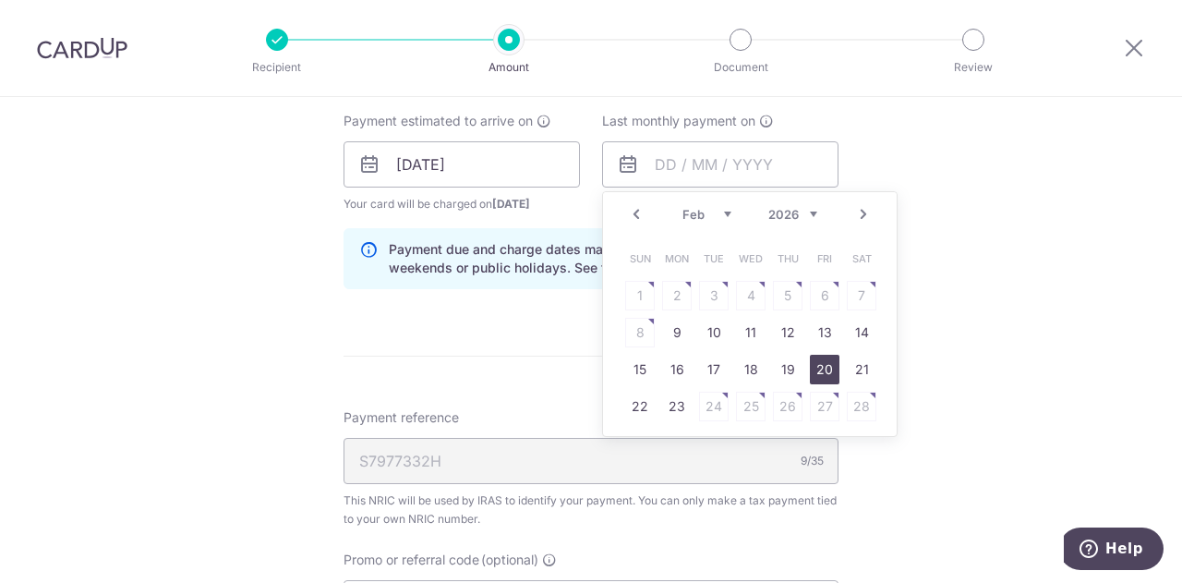
click at [815, 367] on link "20" at bounding box center [825, 370] width 30 height 30
type input "20/02/2026"
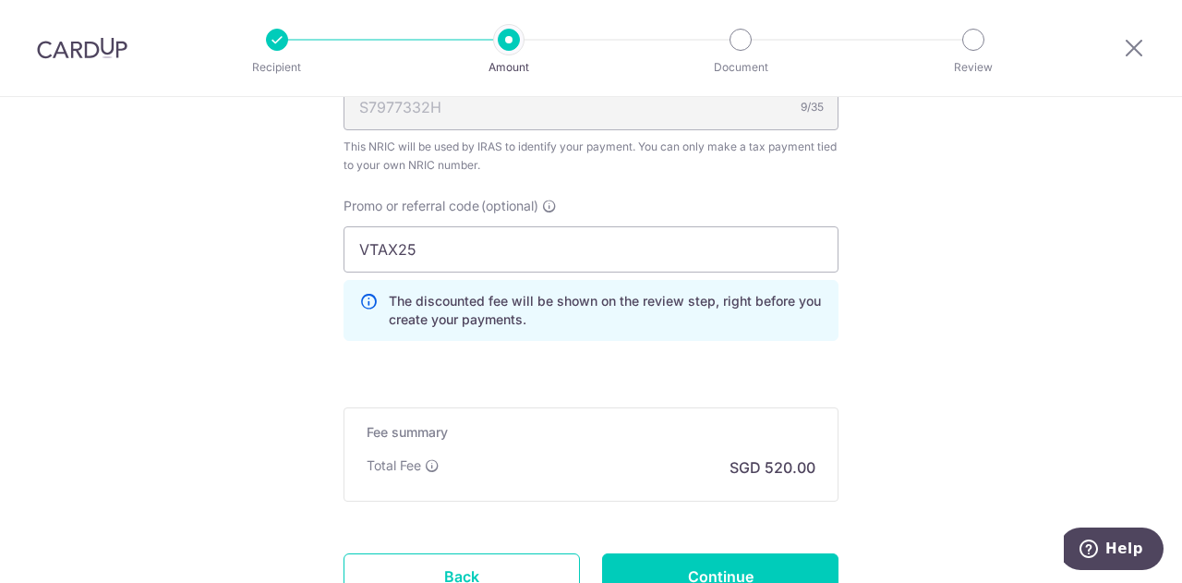
scroll to position [1382, 0]
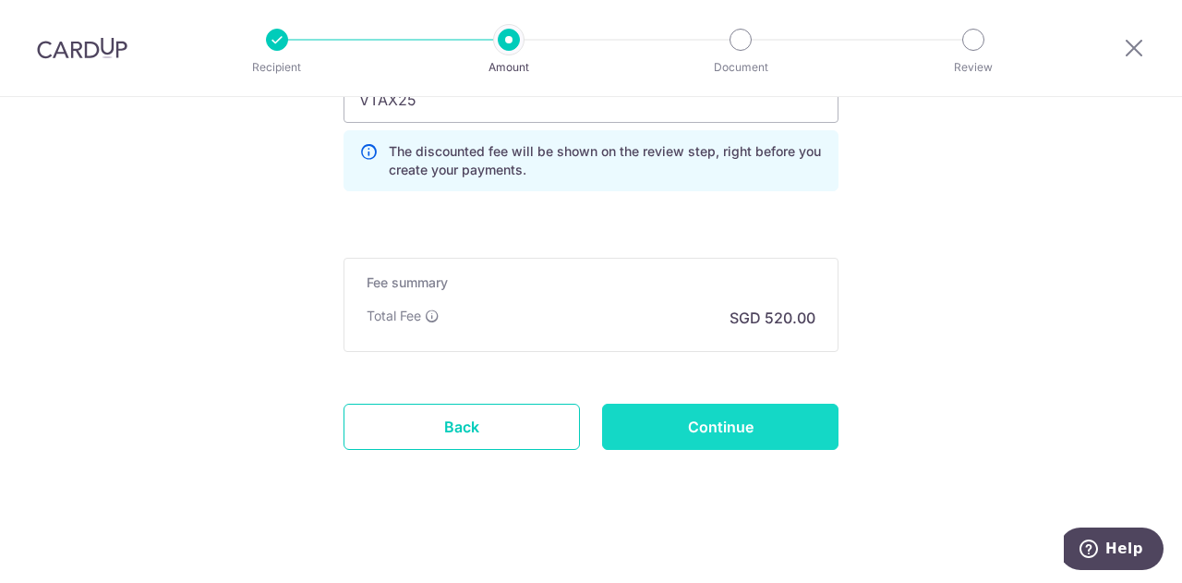
click at [750, 427] on input "Continue" at bounding box center [720, 426] width 236 height 46
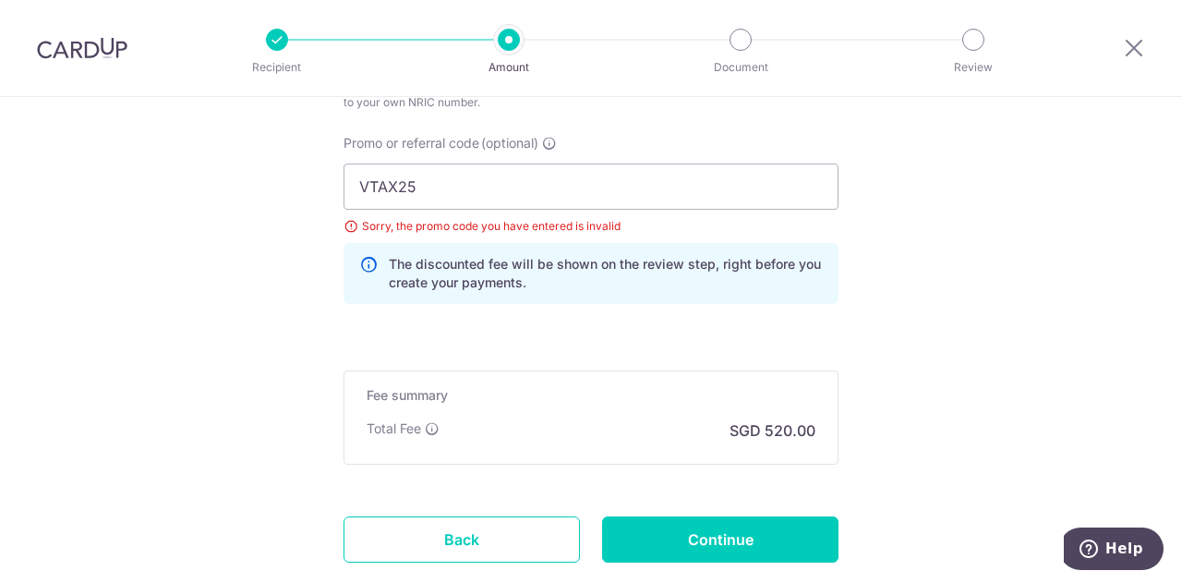
scroll to position [1217, 0]
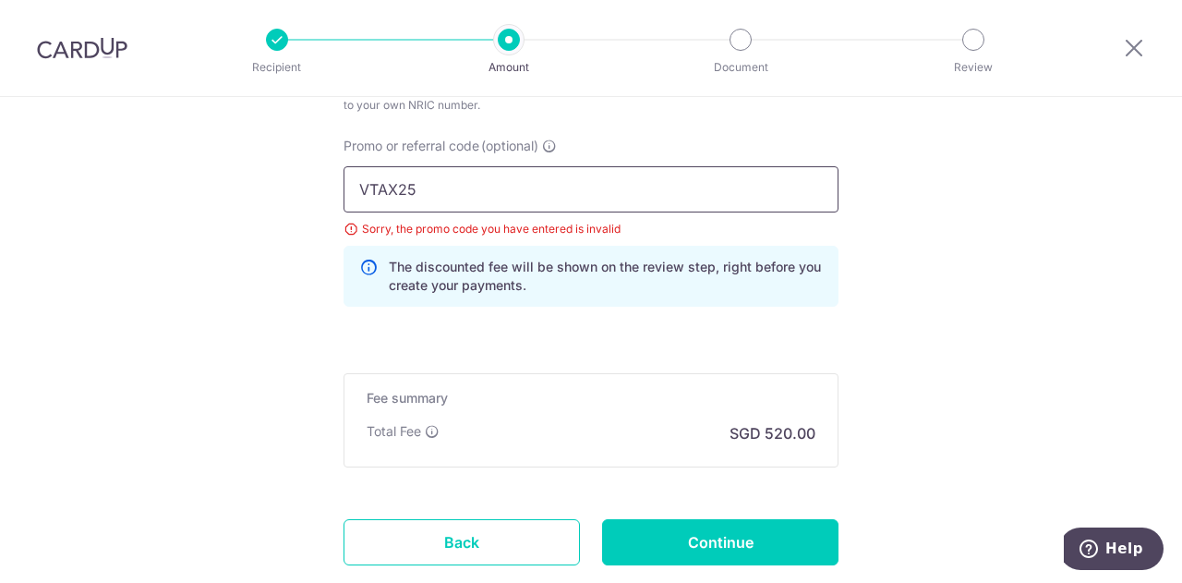
click at [527, 192] on input "VTAX25" at bounding box center [590, 189] width 495 height 46
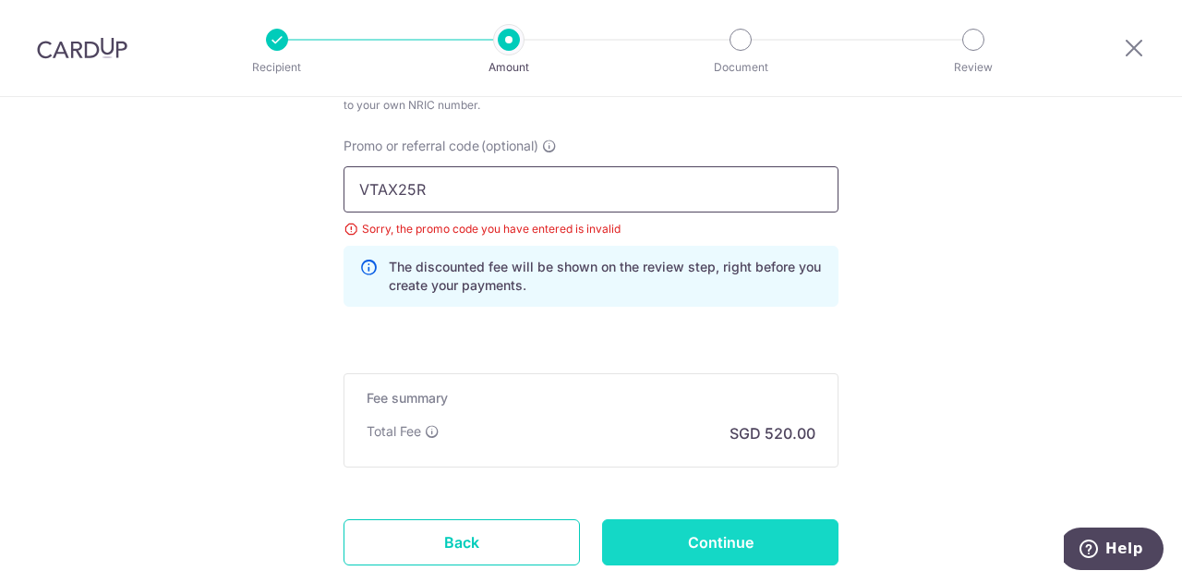
type input "VTAX25R"
click at [656, 546] on input "Continue" at bounding box center [720, 542] width 236 height 46
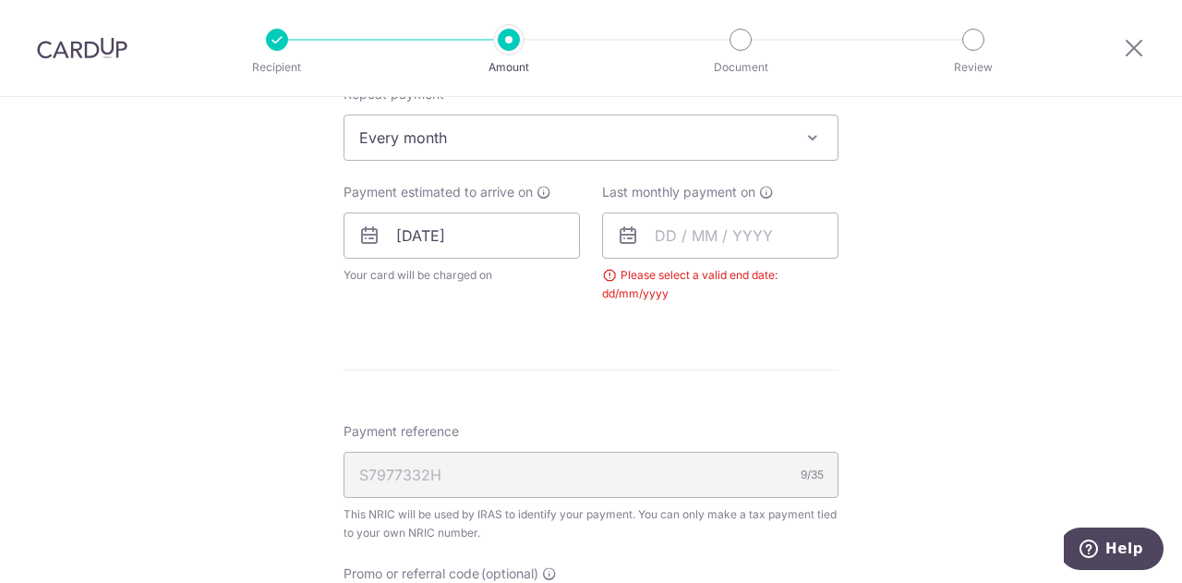
scroll to position [809, 0]
click at [728, 232] on input "text" at bounding box center [720, 234] width 236 height 46
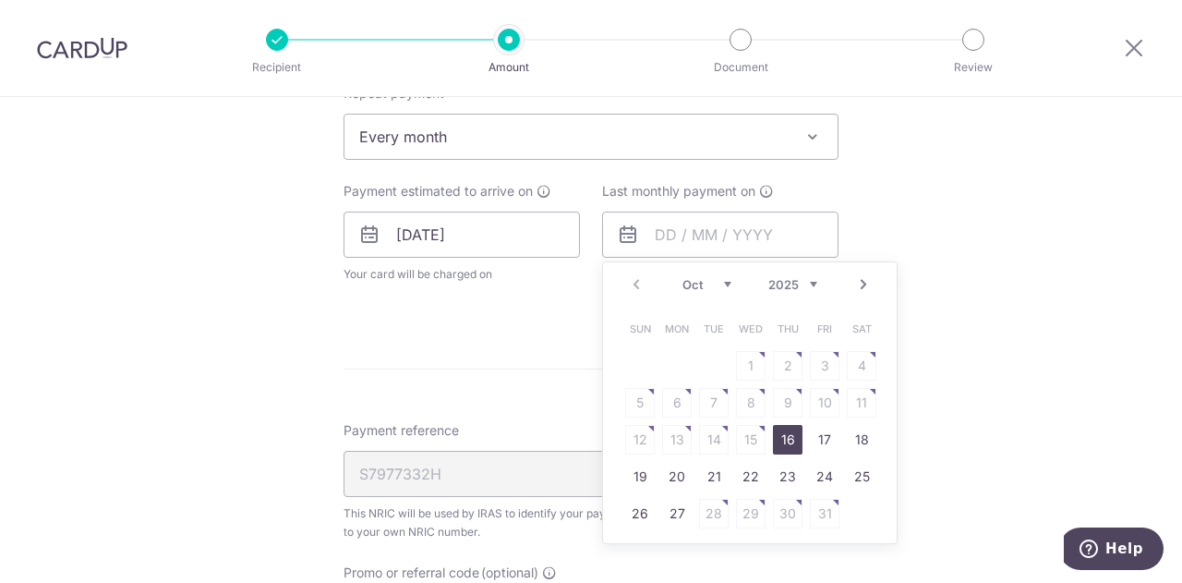
click at [857, 280] on link "Next" at bounding box center [863, 284] width 22 height 22
click at [810, 431] on link "20" at bounding box center [825, 440] width 30 height 30
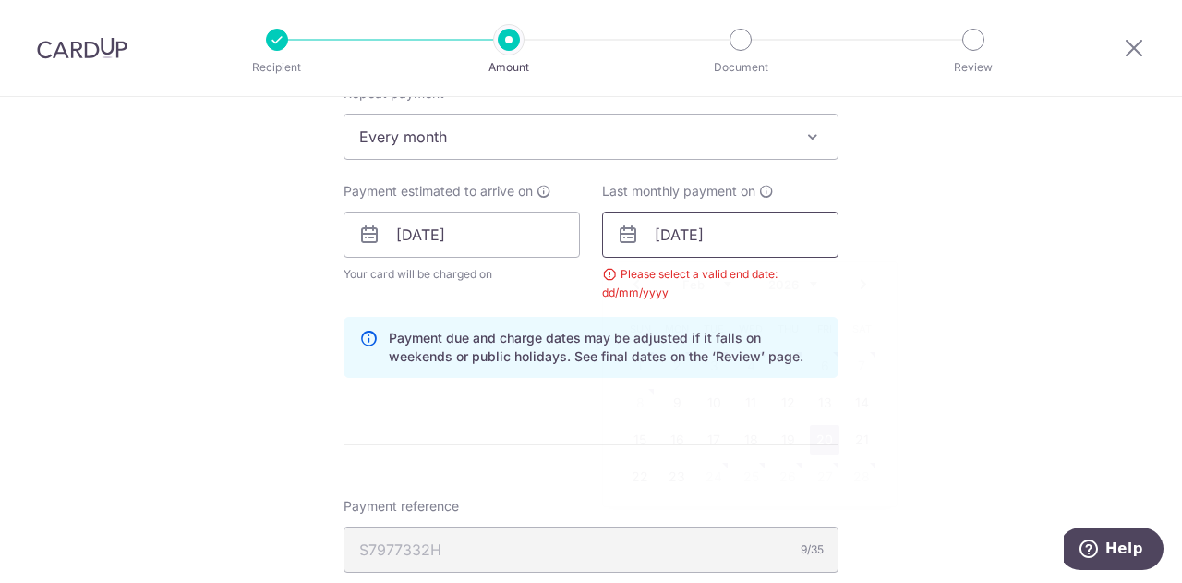
click at [752, 235] on input "20/02/2026" at bounding box center [720, 234] width 236 height 46
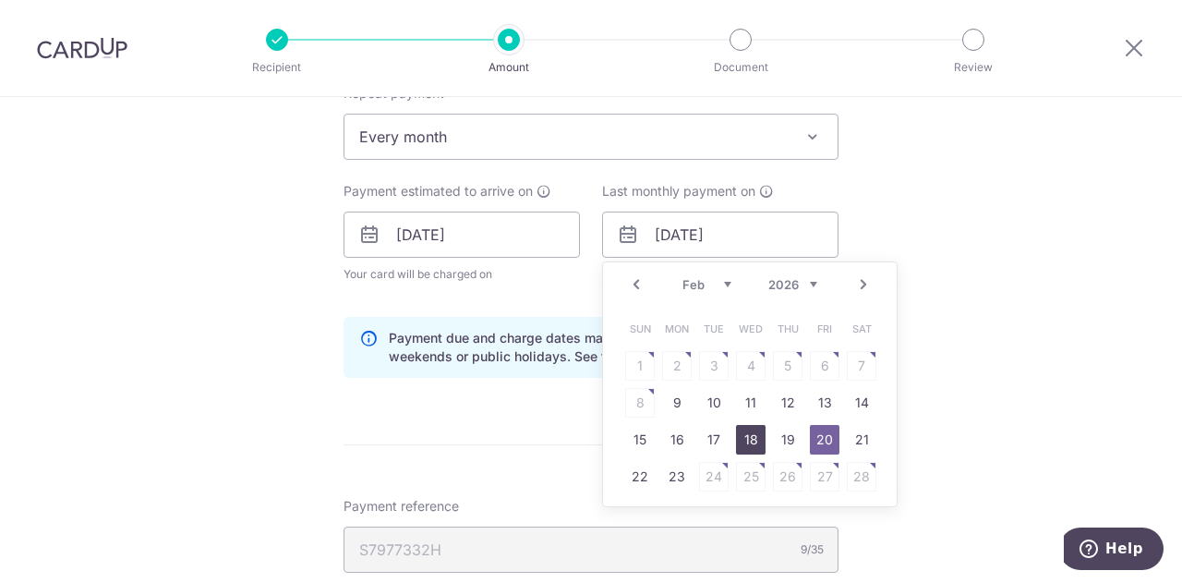
click at [748, 439] on link "18" at bounding box center [751, 440] width 30 height 30
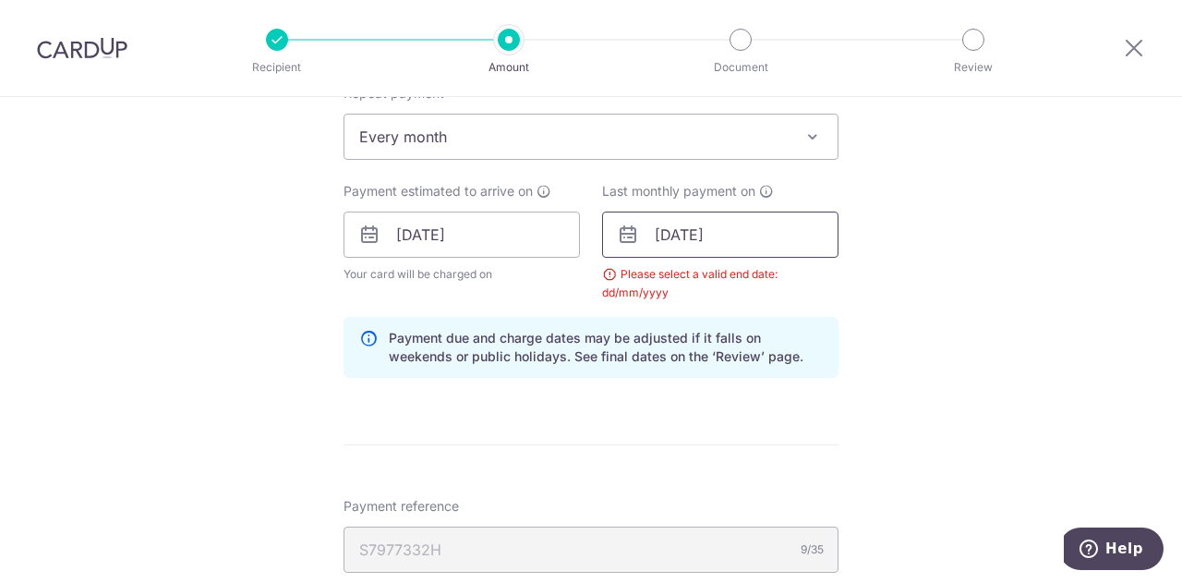
click at [770, 235] on input "18/02/2026" at bounding box center [720, 234] width 236 height 46
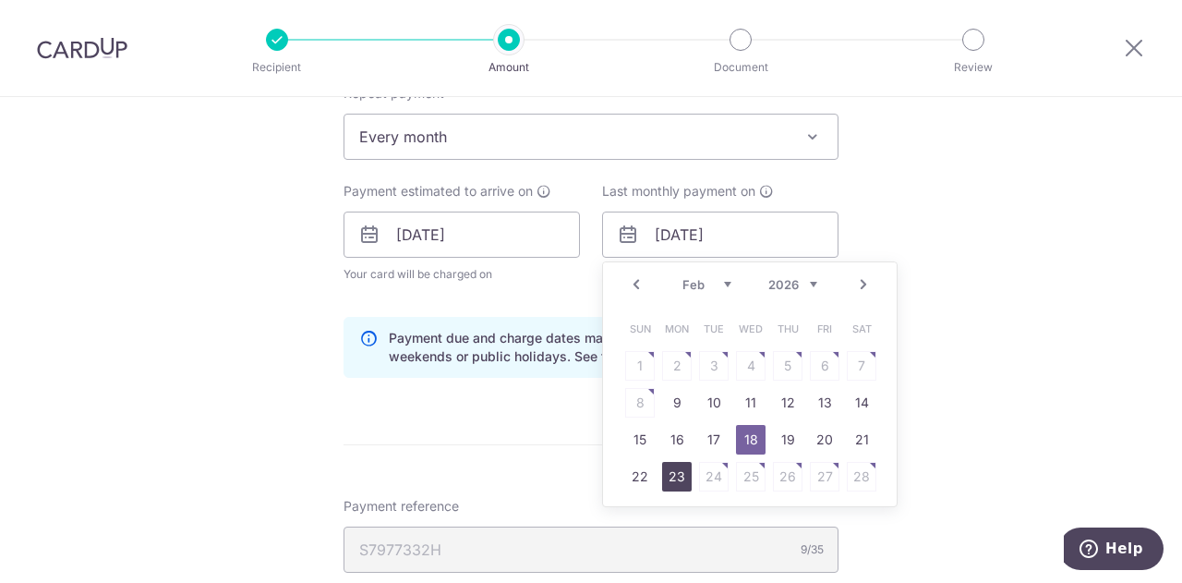
click at [667, 459] on td "23" at bounding box center [676, 476] width 37 height 37
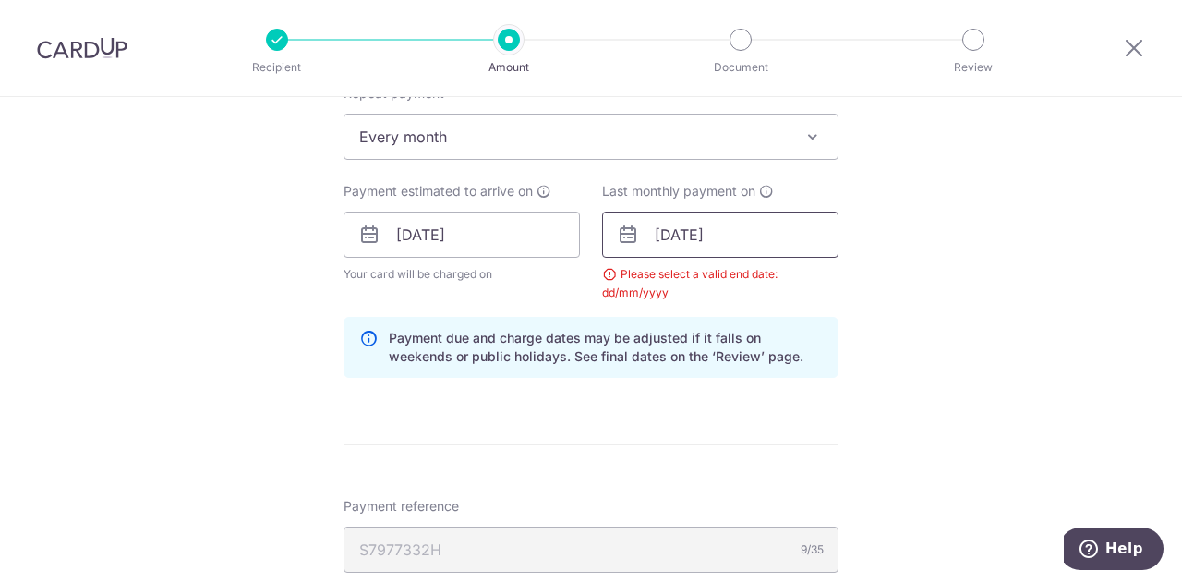
click at [717, 242] on input "23/02/2026" at bounding box center [720, 234] width 236 height 46
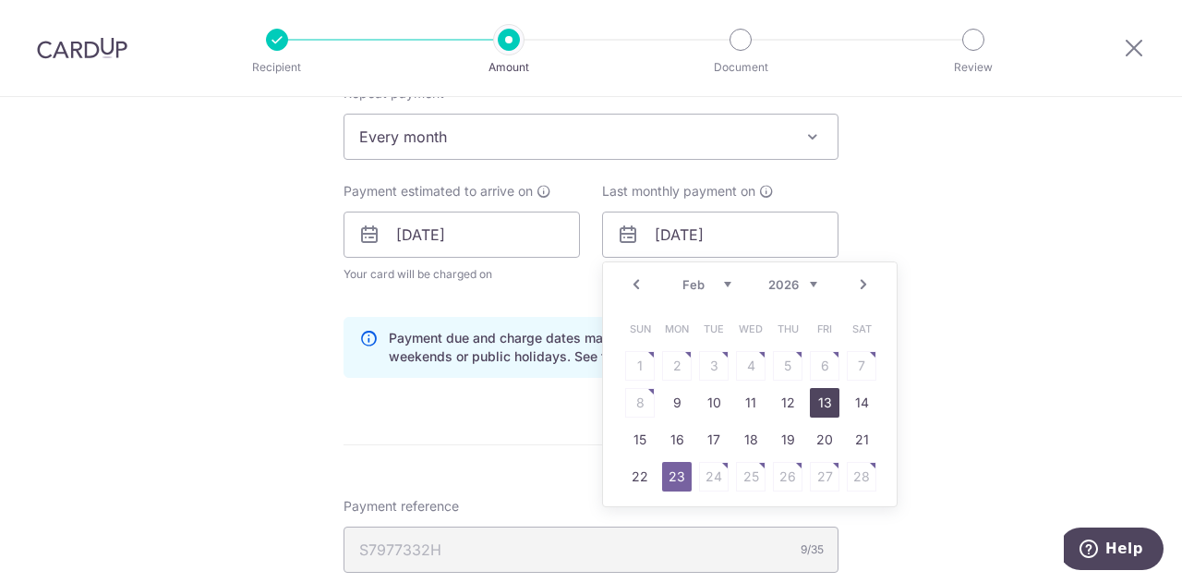
click at [810, 400] on link "13" at bounding box center [825, 403] width 30 height 30
type input "[DATE]"
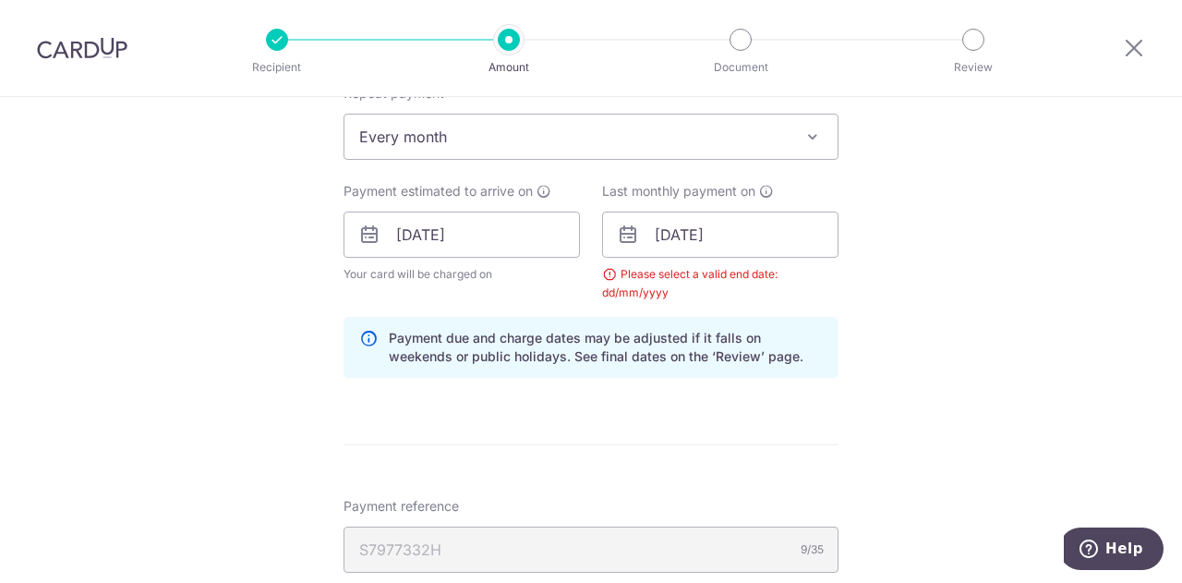
click at [810, 400] on form "Enter one-time or monthly payment amount SGD 20,000.00 20000.00 The total tax p…" at bounding box center [590, 210] width 495 height 1600
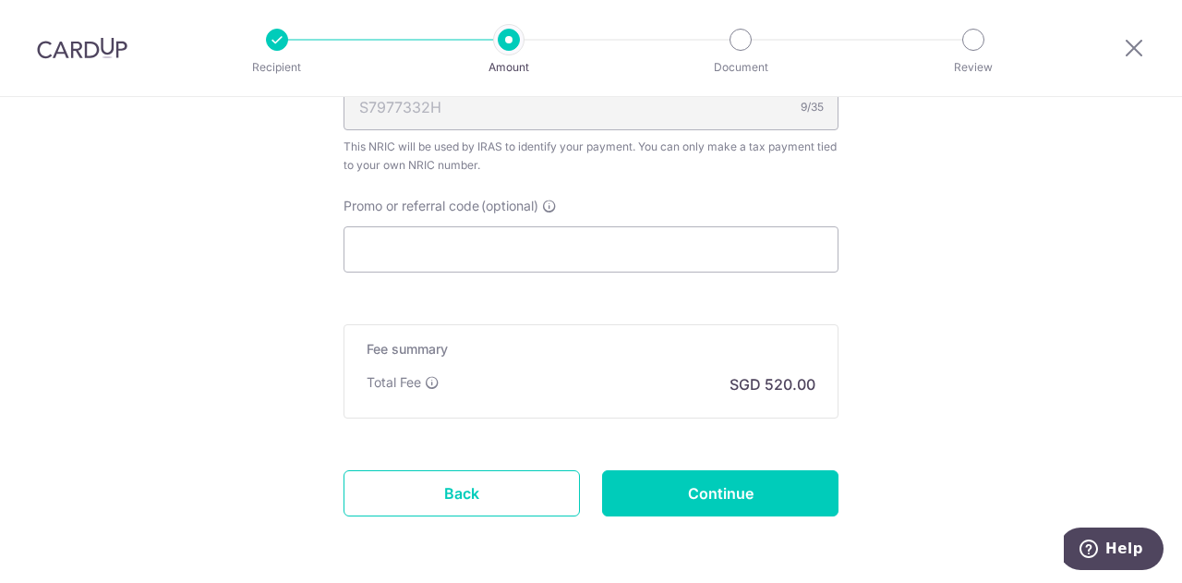
scroll to position [1252, 0]
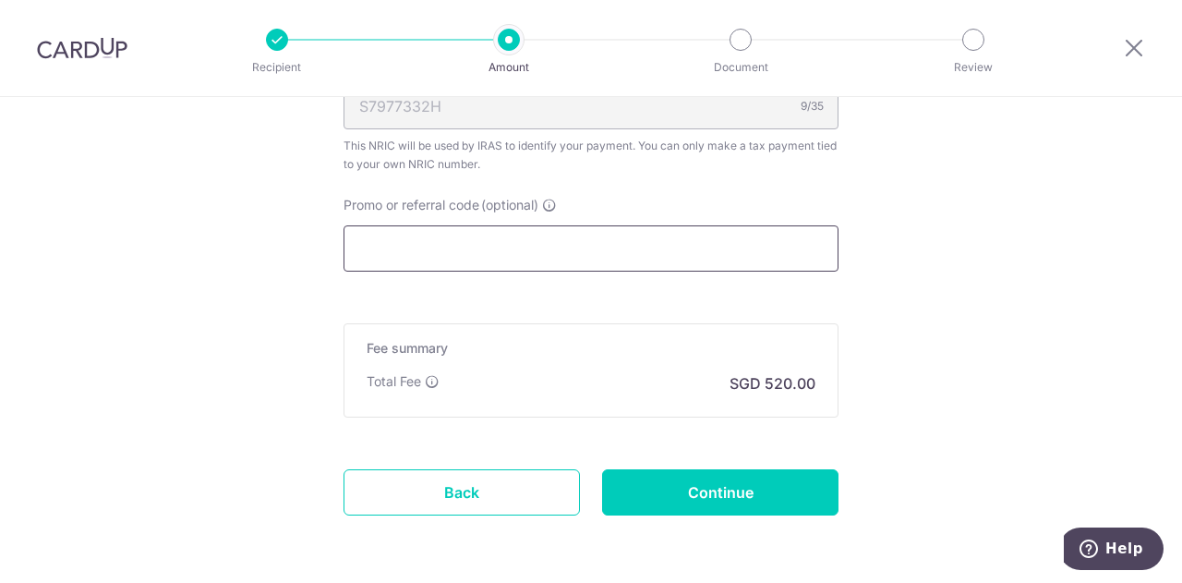
click at [598, 256] on input "Promo or referral code (optional)" at bounding box center [590, 248] width 495 height 46
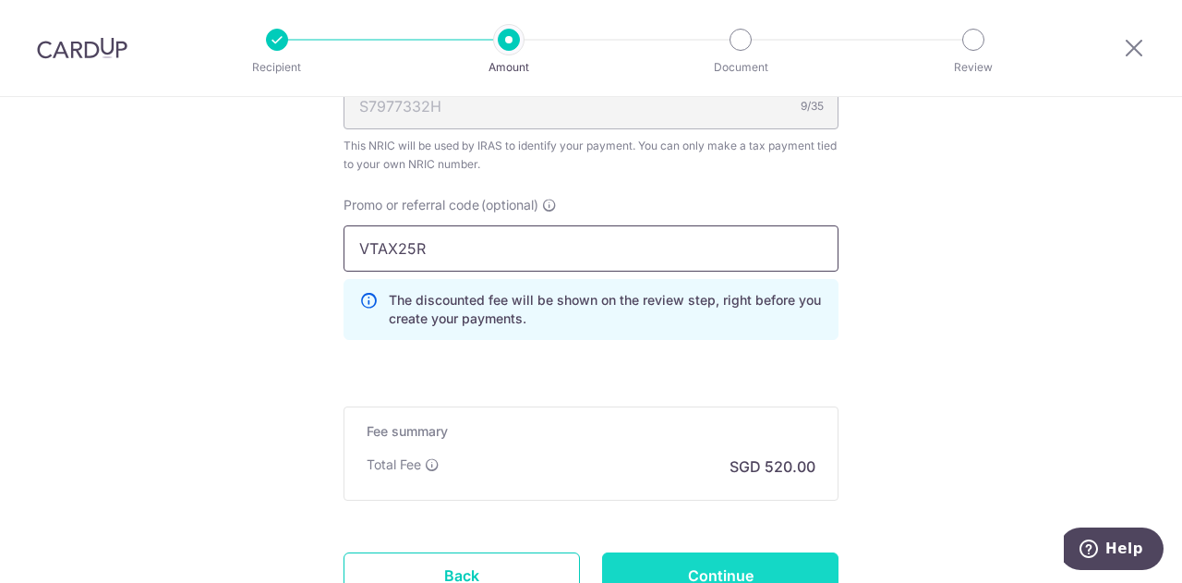
type input "VTAX25R"
click at [697, 557] on input "Continue" at bounding box center [720, 575] width 236 height 46
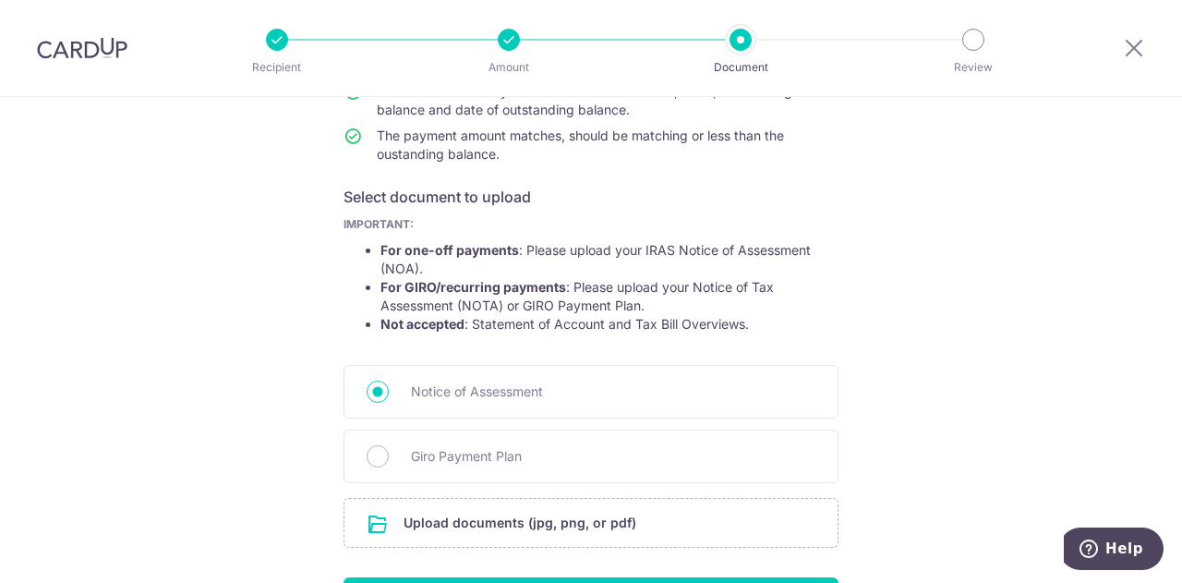
scroll to position [234, 0]
click at [704, 467] on div "Giro Payment Plan" at bounding box center [590, 455] width 495 height 54
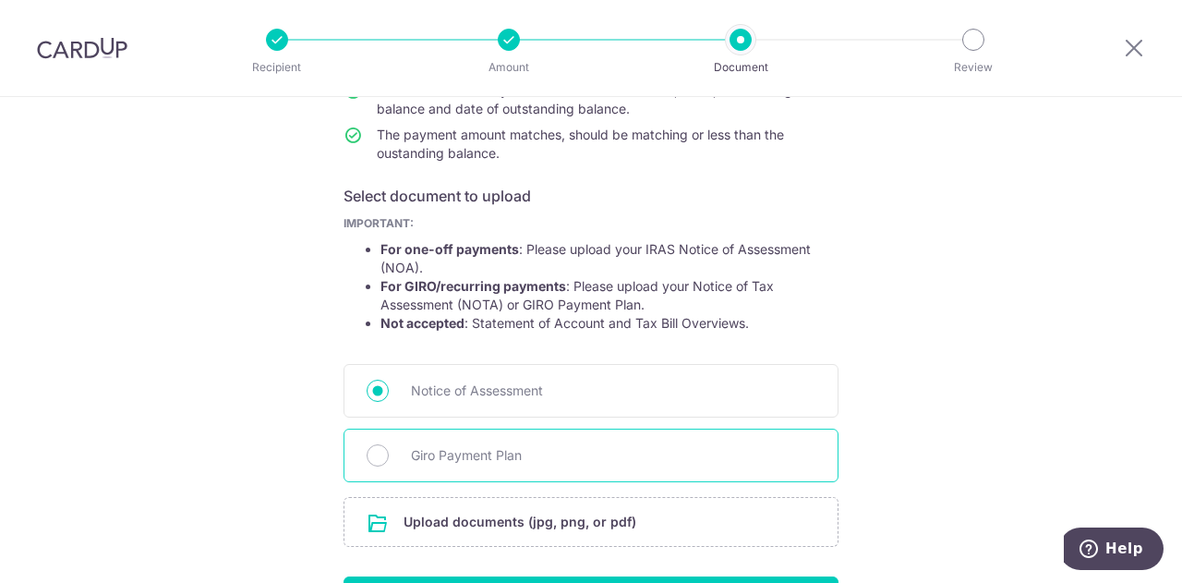
click at [563, 455] on span "Giro Payment Plan" at bounding box center [613, 455] width 404 height 22
click at [389, 455] on input "Giro Payment Plan" at bounding box center [378, 455] width 22 height 22
radio input "true"
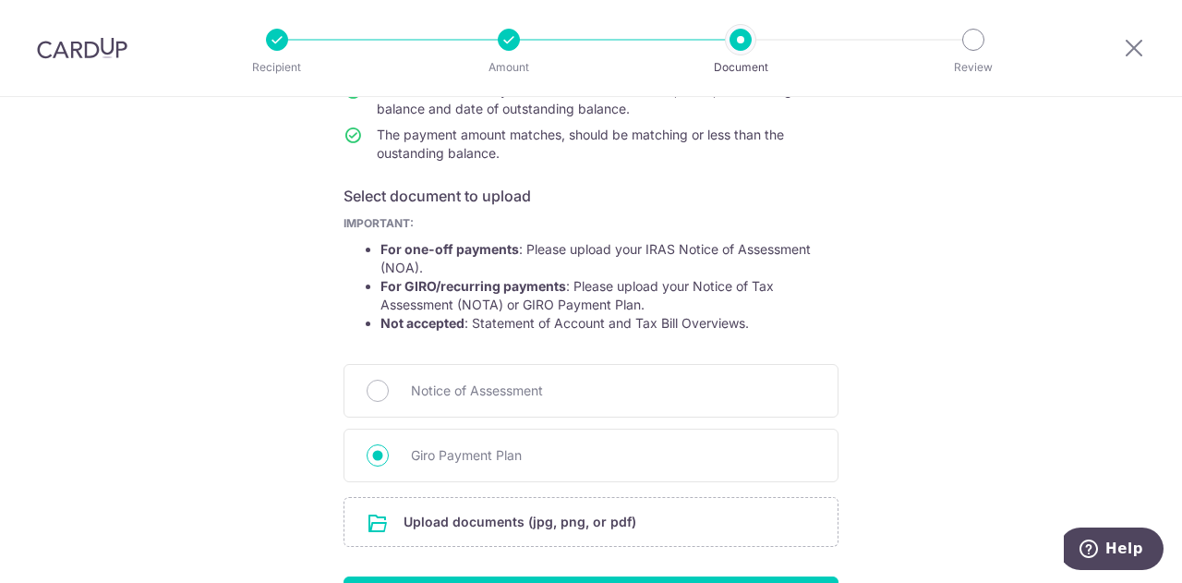
scroll to position [356, 0]
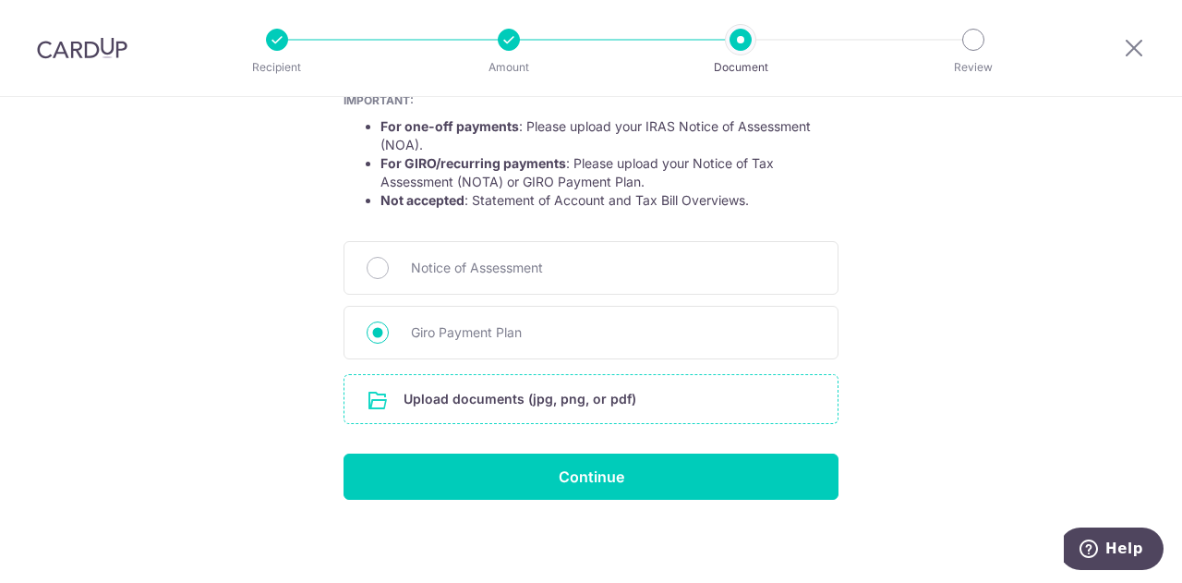
click at [554, 389] on input "file" at bounding box center [590, 399] width 493 height 48
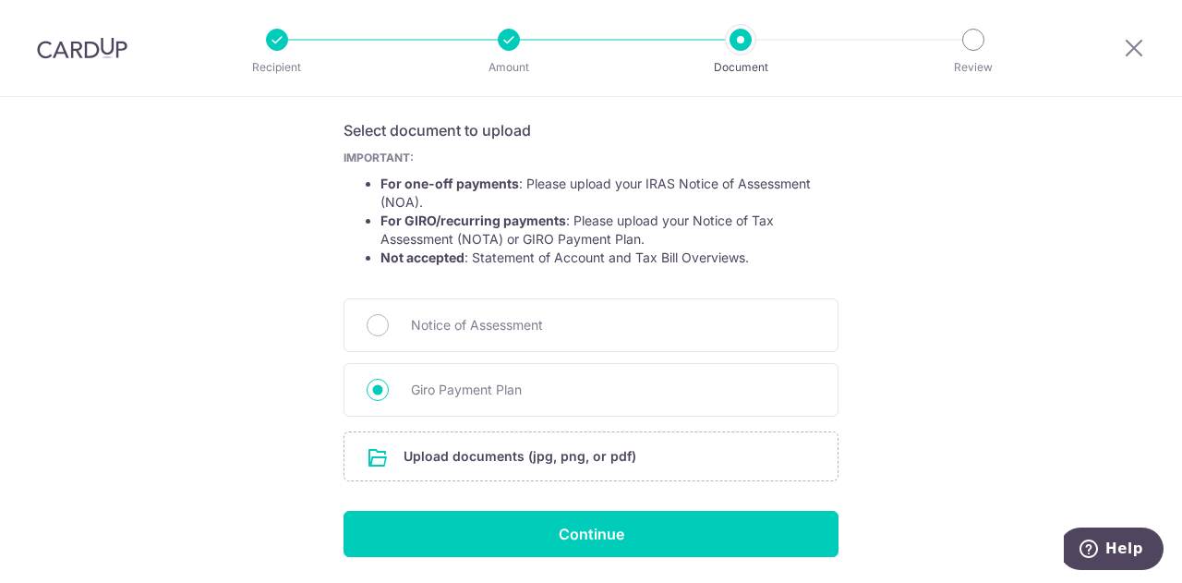
scroll to position [300, 0]
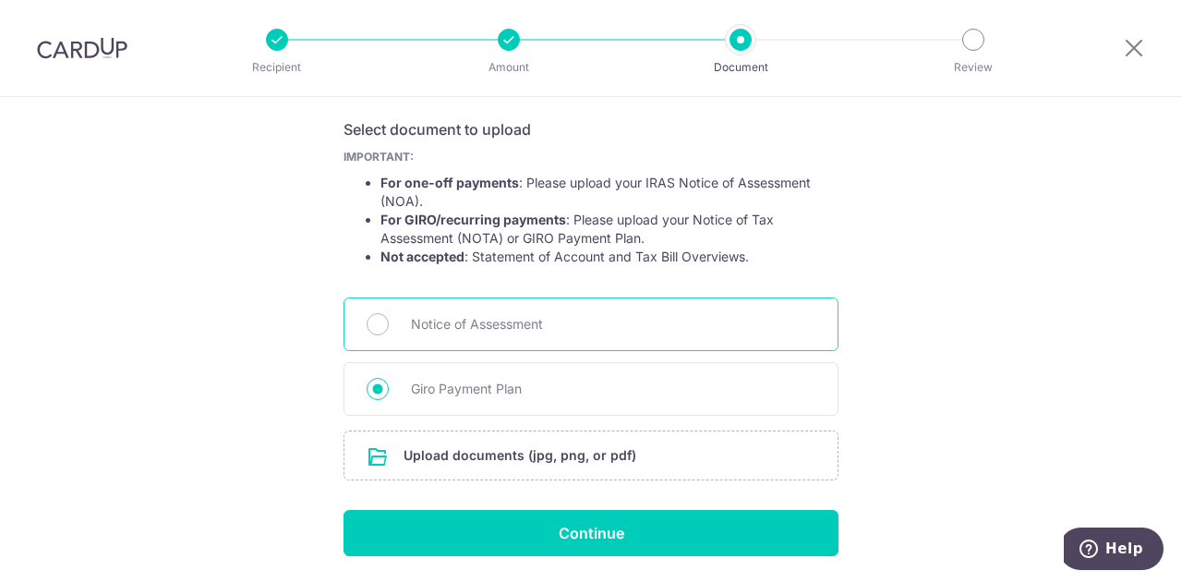
click at [412, 323] on span "Notice of Assessment" at bounding box center [613, 324] width 404 height 22
click at [389, 323] on input "Notice of Assessment" at bounding box center [378, 324] width 22 height 22
radio input "true"
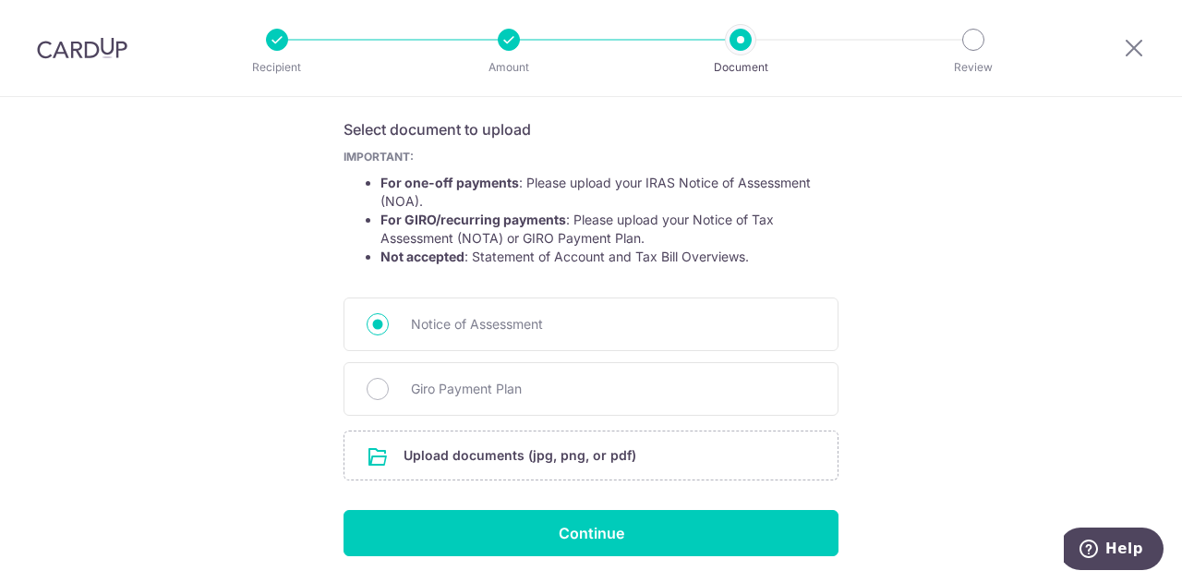
scroll to position [356, 0]
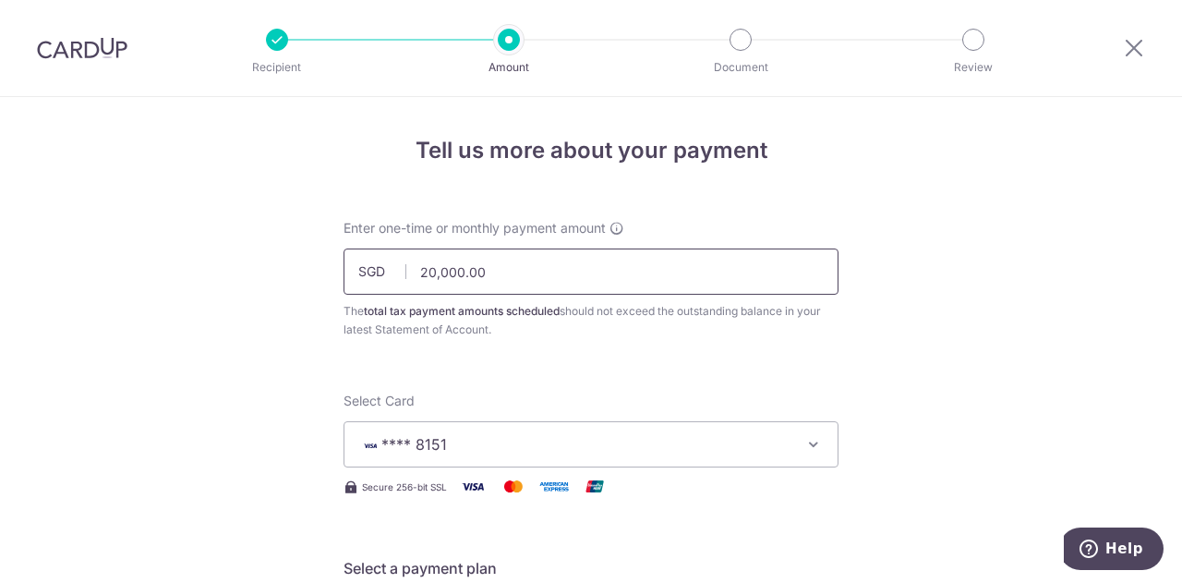
click at [560, 257] on input "20,000.00" at bounding box center [590, 271] width 495 height 46
type input "80000"
type input "80,000.00"
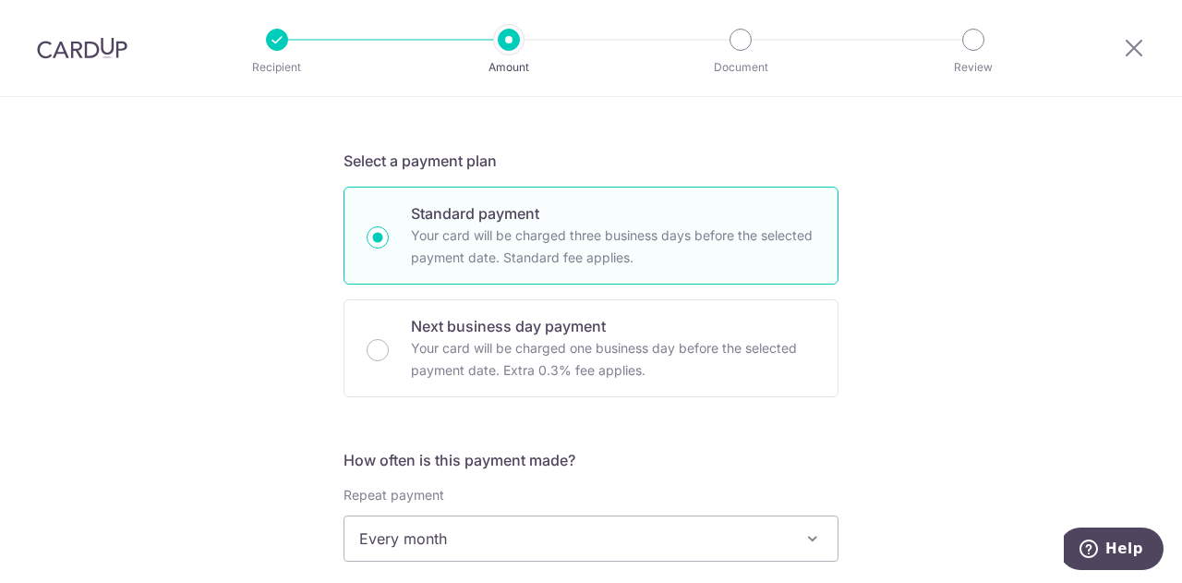
scroll to position [408, 0]
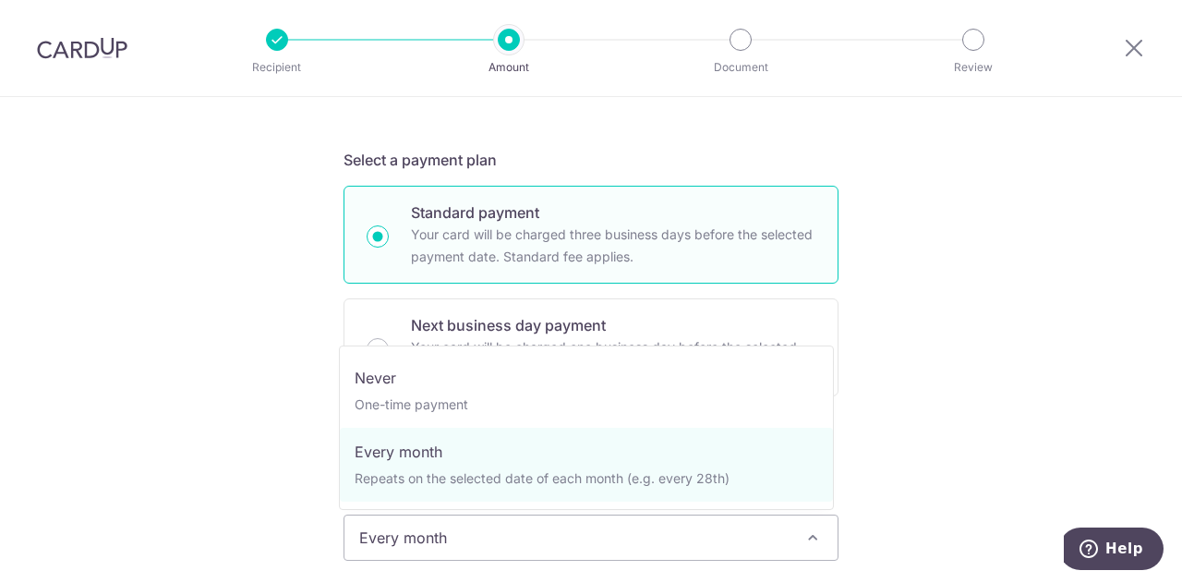
click at [499, 531] on span "Every month" at bounding box center [590, 537] width 493 height 44
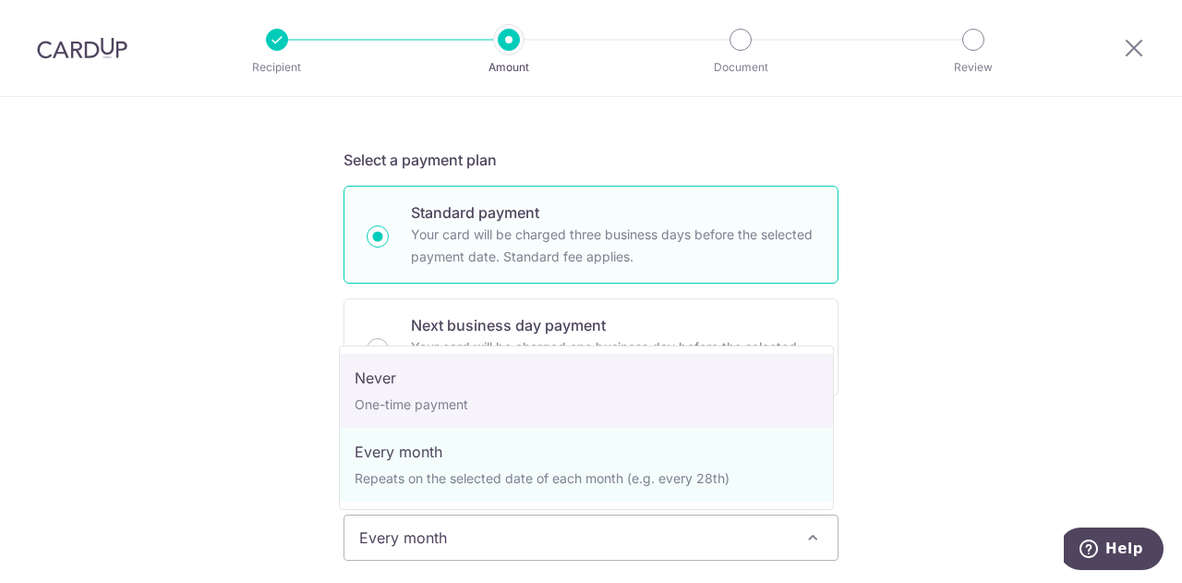
select select "1"
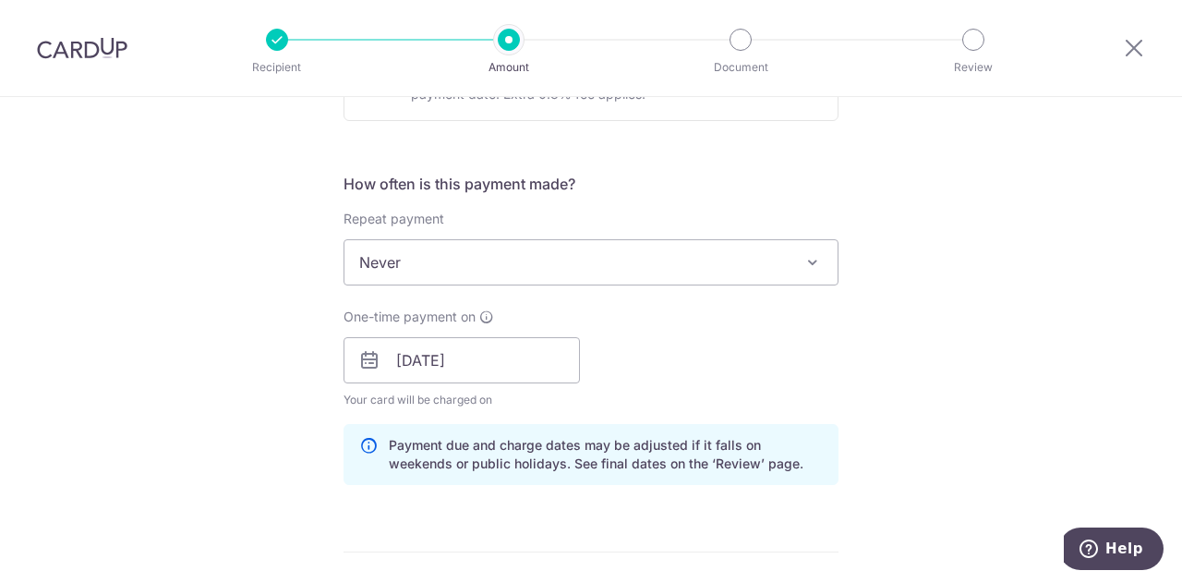
scroll to position [853, 0]
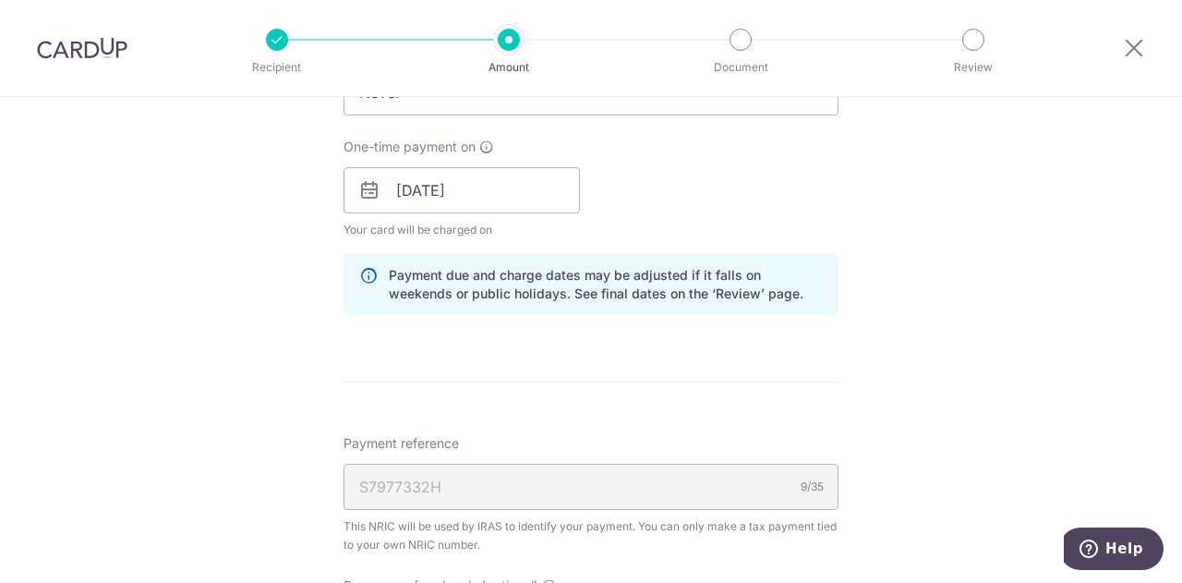
click at [947, 335] on div "Tell us more about your payment Enter one-time or monthly payment amount SGD 80…" at bounding box center [591, 180] width 1182 height 1873
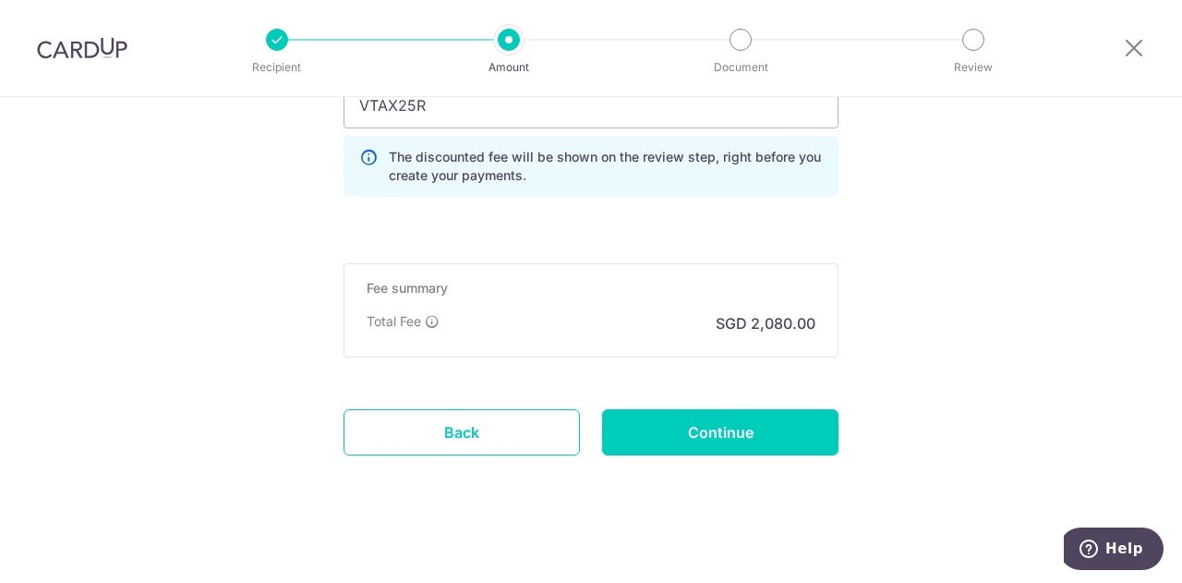
scroll to position [1375, 0]
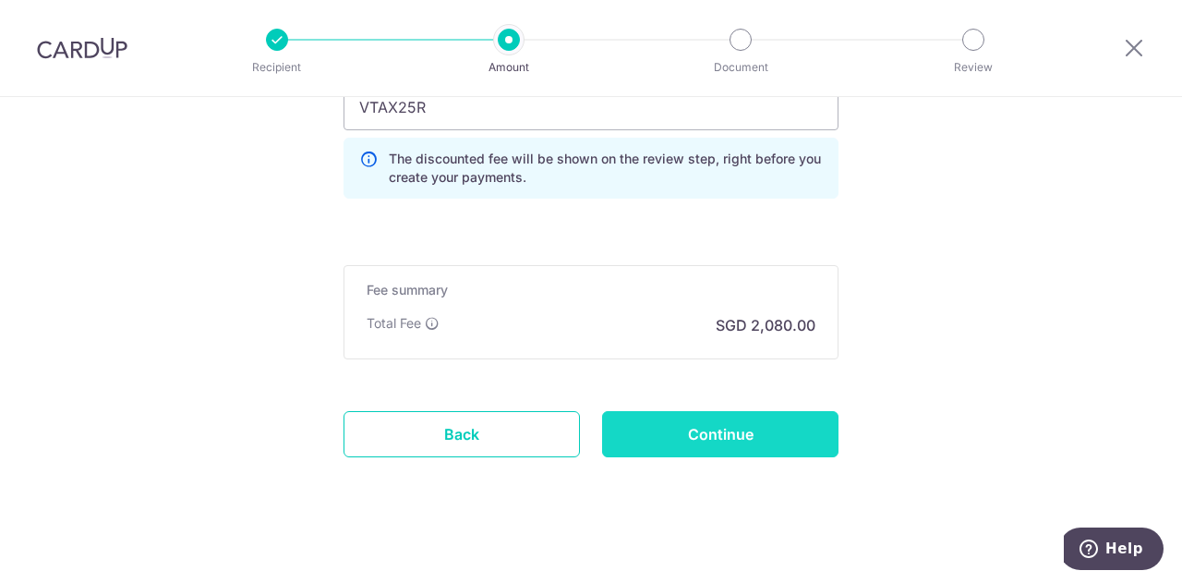
click at [759, 437] on input "Continue" at bounding box center [720, 434] width 236 height 46
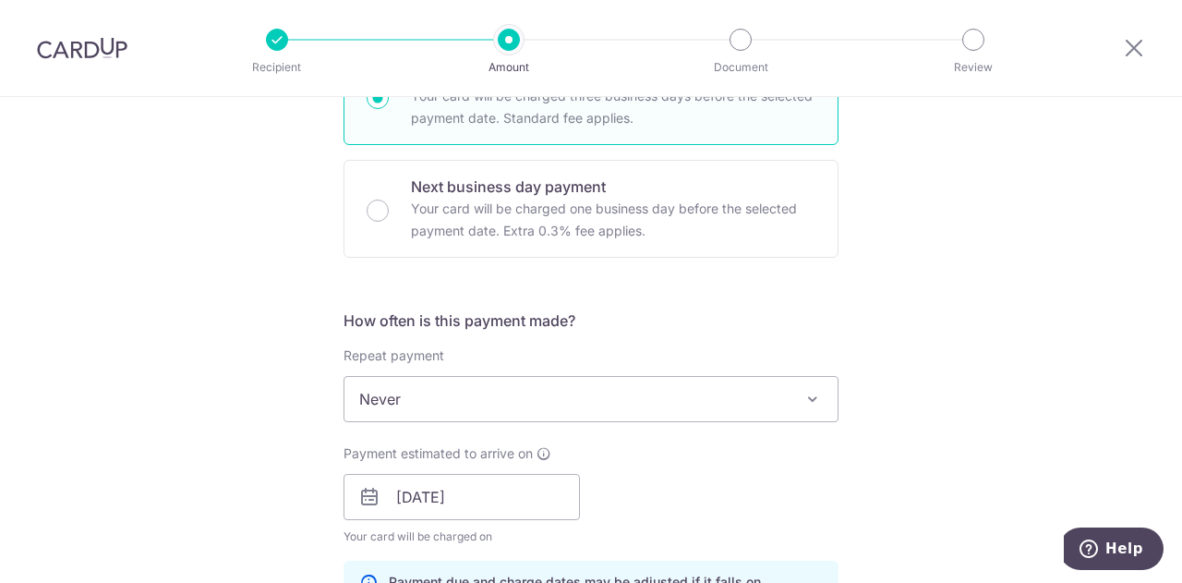
scroll to position [546, 0]
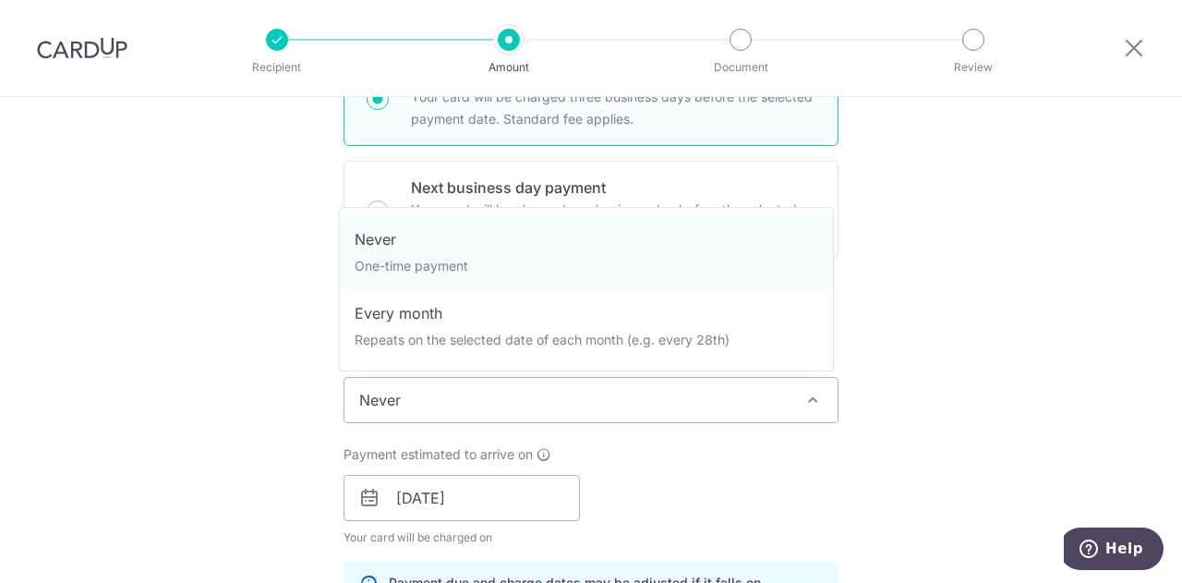
click at [619, 396] on span "Never" at bounding box center [590, 400] width 493 height 44
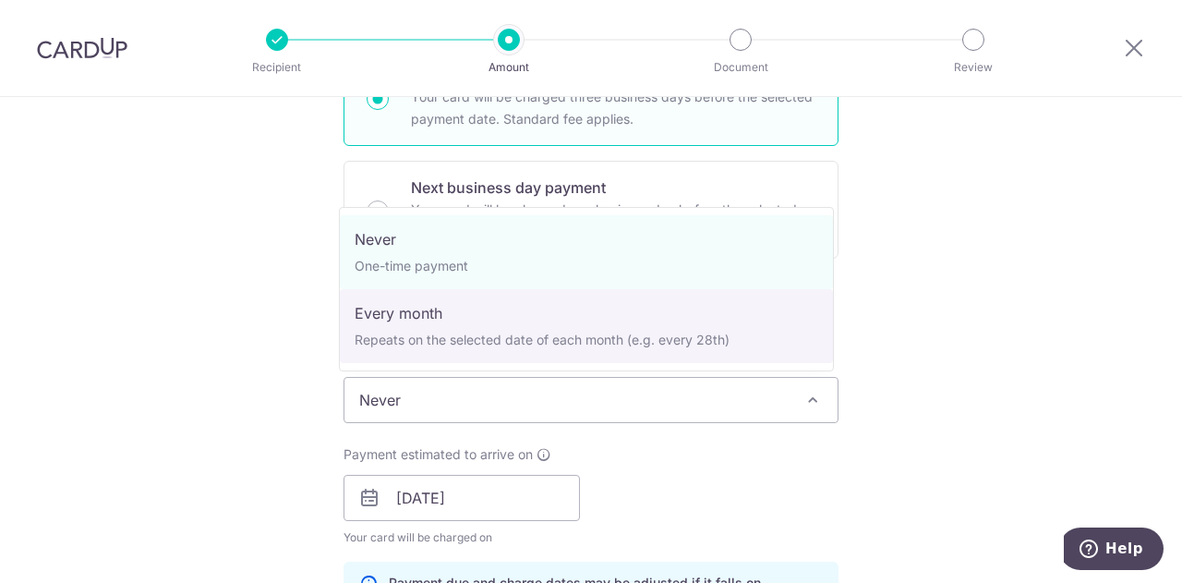
select select "3"
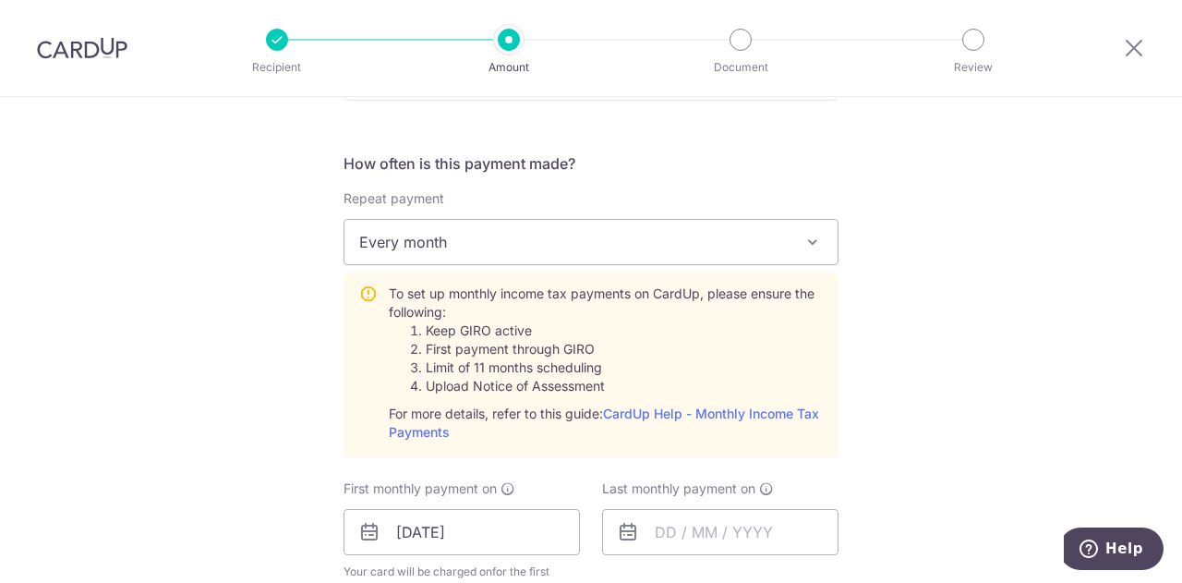
scroll to position [706, 0]
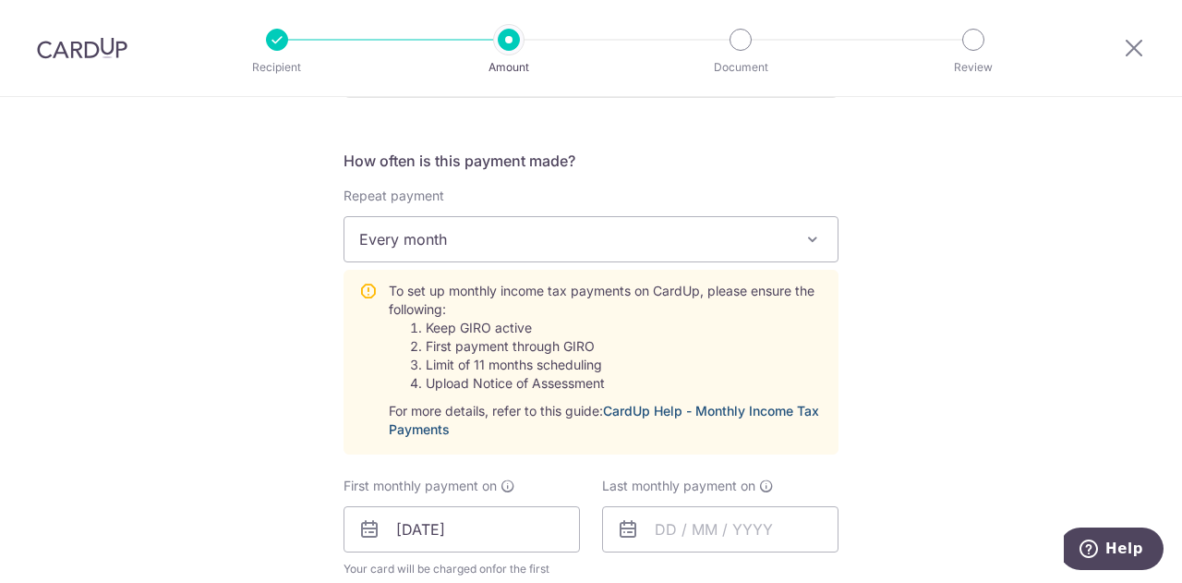
click at [668, 407] on link "CardUp Help - Monthly Income Tax Payments" at bounding box center [604, 420] width 430 height 34
